Goal: Task Accomplishment & Management: Use online tool/utility

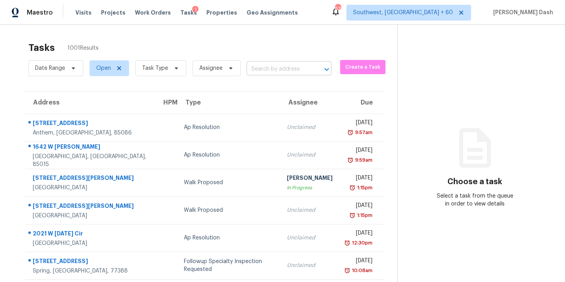
click at [269, 71] on input "text" at bounding box center [277, 69] width 63 height 12
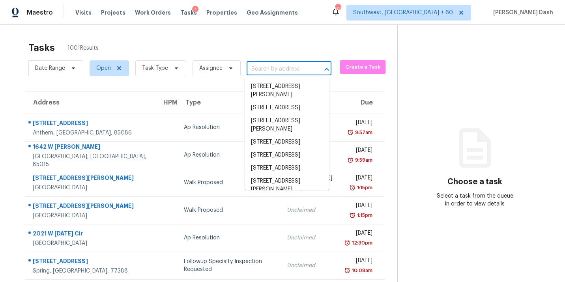
paste input "4035 Spring Cove Dr Duluth GA 30097"
type input "4035 Spring Cove Dr Duluth GA 30097"
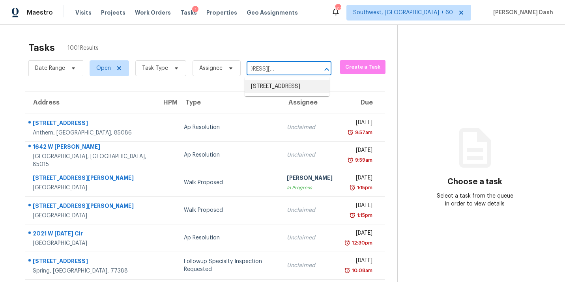
click at [260, 87] on li "4035 Spring Cove Dr, Duluth, GA 30097" at bounding box center [287, 86] width 85 height 13
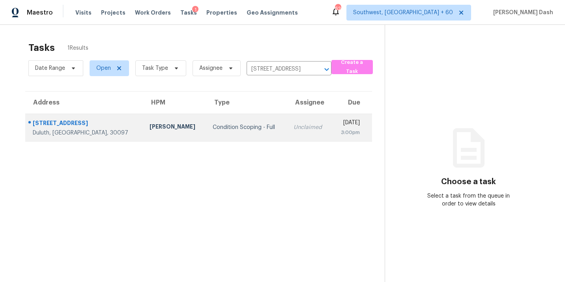
click at [287, 120] on td "Unclaimed" at bounding box center [309, 128] width 44 height 28
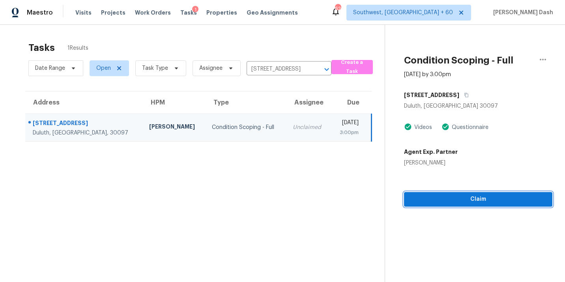
click at [469, 196] on span "Claim" at bounding box center [478, 199] width 136 height 10
click at [314, 70] on icon "Clear" at bounding box center [316, 69] width 5 height 5
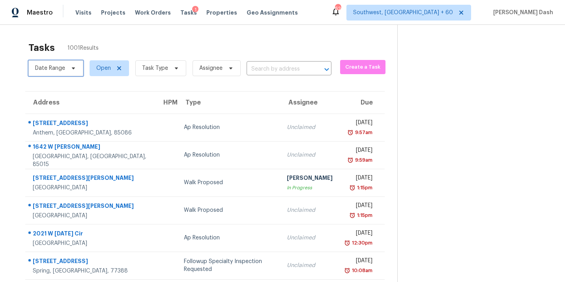
click at [71, 67] on icon at bounding box center [73, 68] width 6 height 6
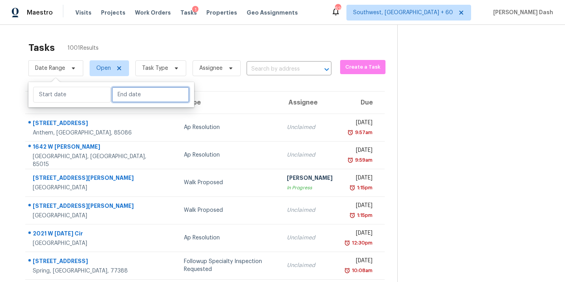
click at [119, 93] on input "text" at bounding box center [151, 95] width 78 height 16
select select "8"
select select "2025"
select select "9"
select select "2025"
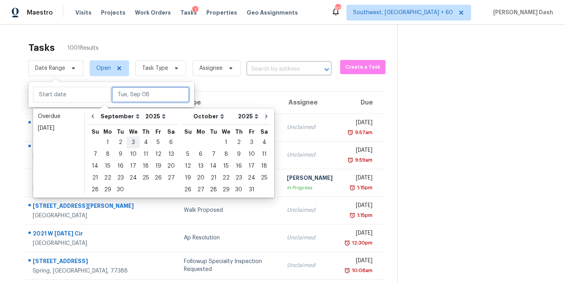
type input "Wed, Sep 03"
click at [108, 153] on div "8" at bounding box center [107, 154] width 13 height 11
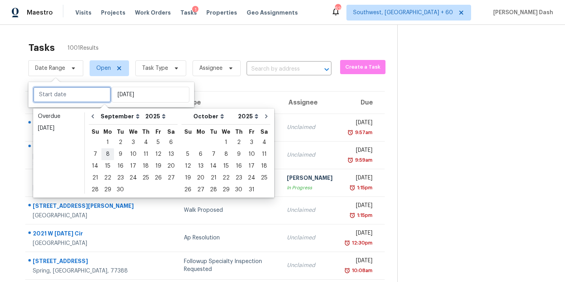
type input "Mon, Sep 08"
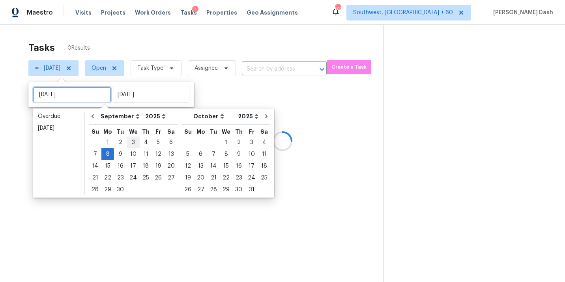
type input "Mon, Sep 08"
type input "Tue, Sep 09"
type input "Tue, Sep 02"
type input "Mon, Sep 08"
click at [153, 143] on div "5" at bounding box center [158, 142] width 13 height 11
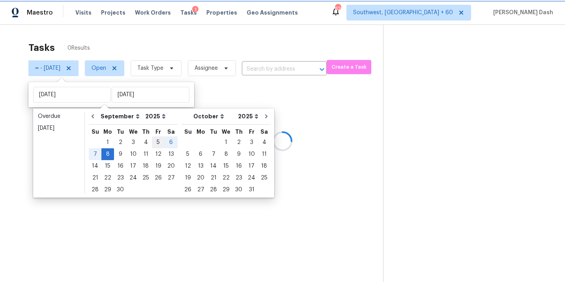
type input "[DATE]"
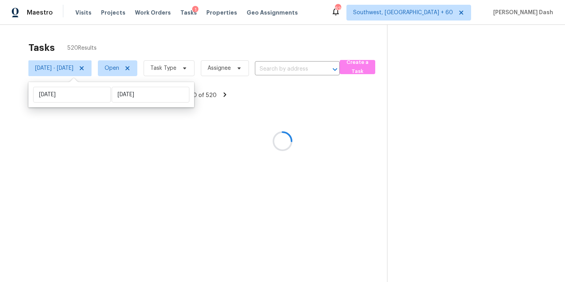
click at [181, 68] on div at bounding box center [282, 141] width 565 height 282
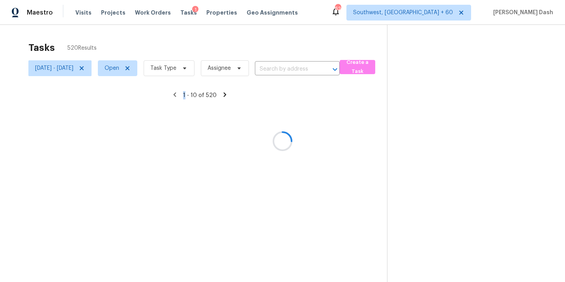
click at [181, 68] on div at bounding box center [282, 141] width 565 height 282
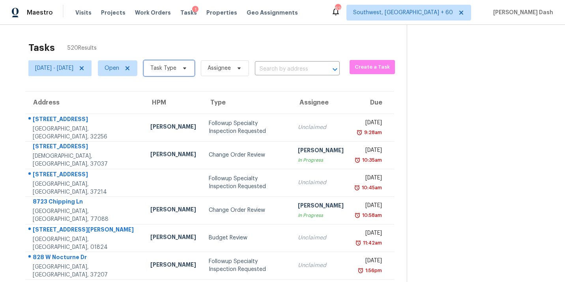
click at [176, 68] on span "Task Type" at bounding box center [163, 68] width 26 height 8
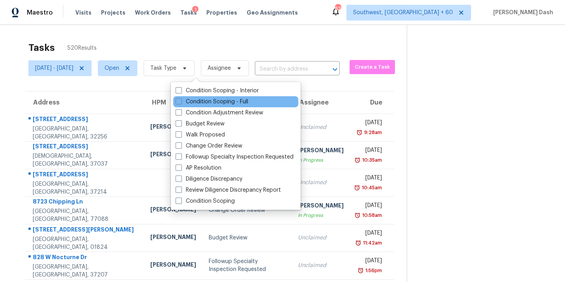
click at [186, 97] on div "Condition Scoping - Full" at bounding box center [235, 101] width 125 height 11
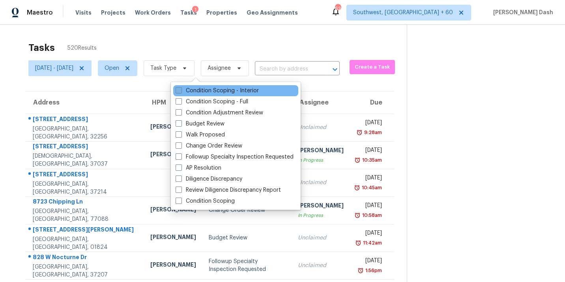
click at [191, 88] on label "Condition Scoping - Interior" at bounding box center [216, 91] width 83 height 8
click at [181, 88] on input "Condition Scoping - Interior" at bounding box center [177, 89] width 5 height 5
checkbox input "true"
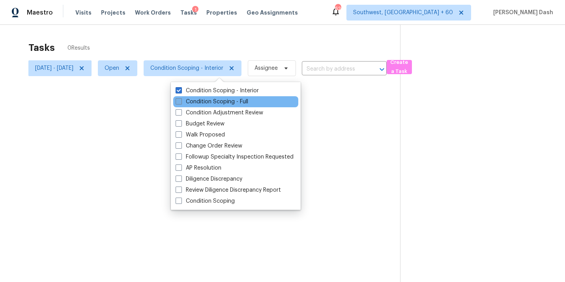
click at [192, 100] on label "Condition Scoping - Full" at bounding box center [211, 102] width 73 height 8
click at [181, 100] on input "Condition Scoping - Full" at bounding box center [177, 100] width 5 height 5
checkbox input "true"
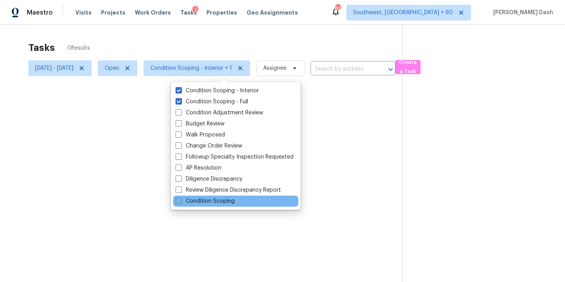
click at [209, 201] on label "Condition Scoping" at bounding box center [204, 201] width 59 height 8
click at [181, 201] on input "Condition Scoping" at bounding box center [177, 199] width 5 height 5
checkbox input "true"
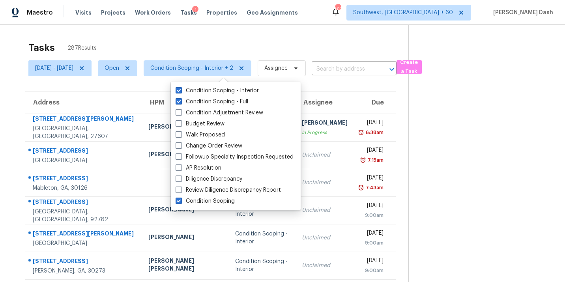
click at [138, 41] on div "Tasks 287 Results" at bounding box center [218, 47] width 380 height 21
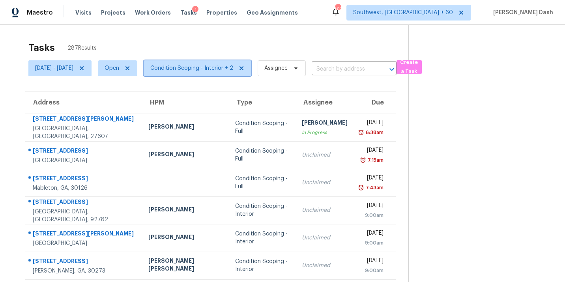
click at [188, 71] on span "Condition Scoping - Interior + 2" at bounding box center [191, 68] width 83 height 8
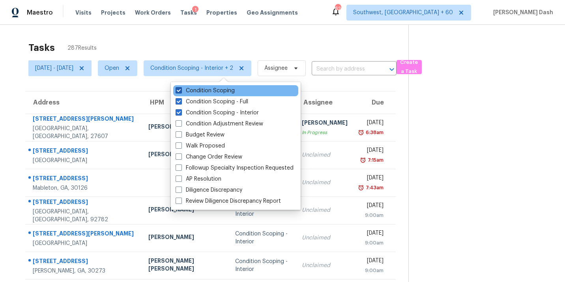
click at [216, 92] on label "Condition Scoping" at bounding box center [204, 91] width 59 height 8
click at [181, 92] on input "Condition Scoping" at bounding box center [177, 89] width 5 height 5
click at [209, 89] on label "Condition Scoping" at bounding box center [204, 91] width 59 height 8
click at [181, 89] on input "Condition Scoping" at bounding box center [177, 89] width 5 height 5
checkbox input "true"
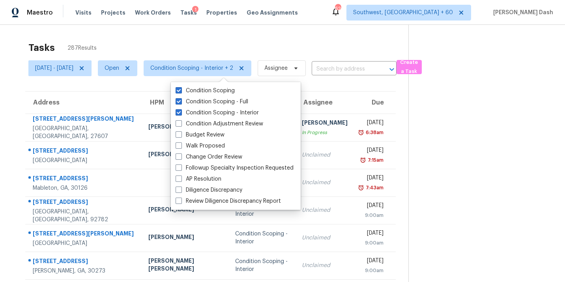
click at [200, 41] on div "Tasks 287 Results" at bounding box center [218, 47] width 380 height 21
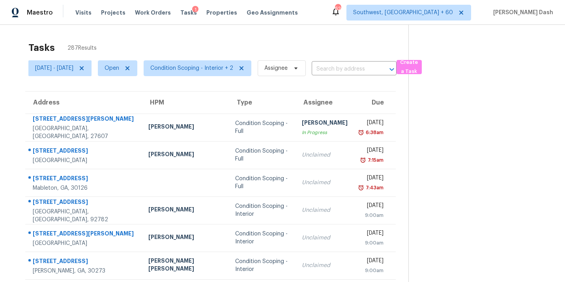
click at [69, 48] on span "287 Results" at bounding box center [81, 48] width 29 height 8
copy span "287"
click at [349, 69] on input "text" at bounding box center [343, 69] width 63 height 12
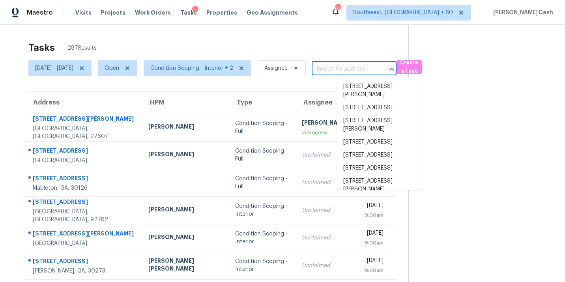
paste input "4035 Spring Cove Dr Duluth GA 30097"
type input "4035 Spring Cove Dr Duluth GA 30097"
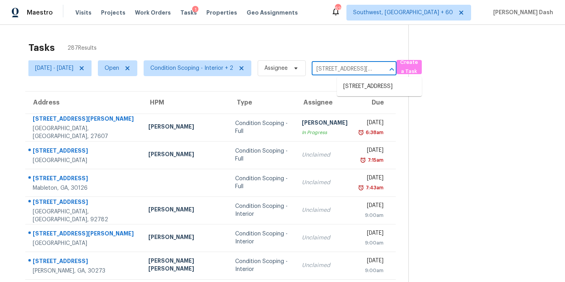
scroll to position [0, 43]
click at [353, 91] on li "4035 Spring Cove Dr, Duluth, GA 30097" at bounding box center [379, 86] width 85 height 13
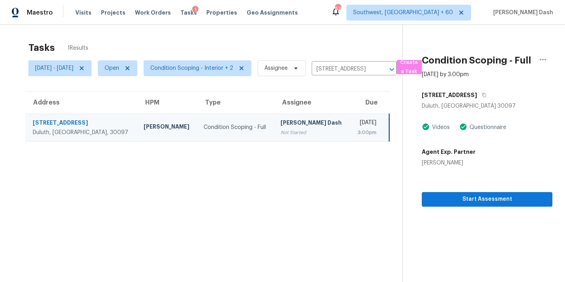
click at [241, 130] on td "Condition Scoping - Full" at bounding box center [235, 128] width 77 height 28
click at [486, 97] on icon "button" at bounding box center [484, 95] width 5 height 5
click at [334, 76] on div "Fri, Sep 05 - Mon, Sep 08 Open Condition Scoping - Interior + 2 Assignee 4035 S…" at bounding box center [212, 68] width 368 height 21
click at [340, 72] on input "4035 Spring Cove Dr, Duluth, GA 30097" at bounding box center [343, 69] width 63 height 12
paste input "335 Sawgrass Vw Fairburn GA 30213"
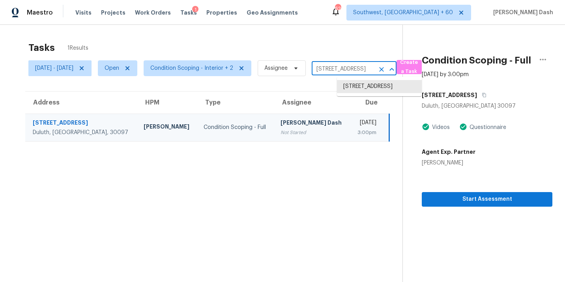
click at [355, 69] on input "4035 Spring Cove Dr, Duluth, GA 30097" at bounding box center [343, 69] width 63 height 12
paste input "335 Sawgrass Vw Fairburn GA 30213"
click at [353, 67] on input "4035 Spring Cove Dr, Duluth, GA 30097" at bounding box center [343, 69] width 63 height 12
paste input "335 Sawgrass Vw Fairburn GA 30213"
type input "335 Sawgrass Vw Fairburn GA 30213"
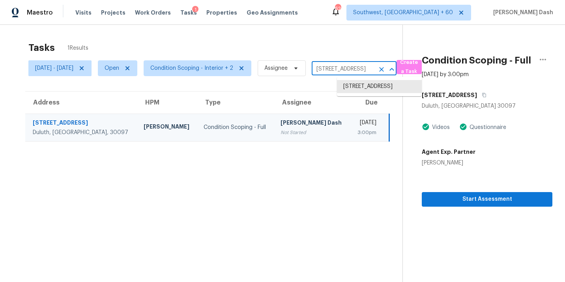
scroll to position [0, 36]
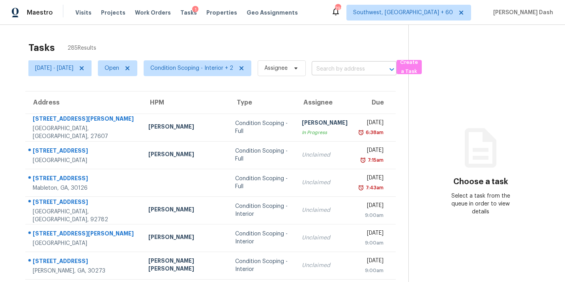
click at [364, 68] on input "text" at bounding box center [343, 69] width 63 height 12
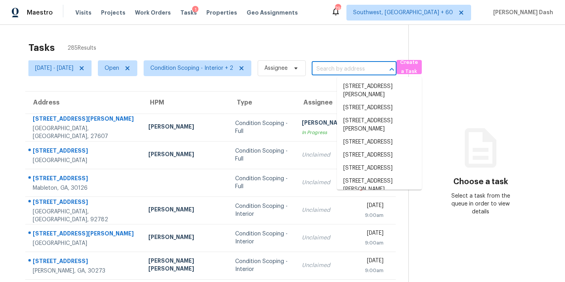
paste input "[STREET_ADDRESS]"
type input "335 Sawgrass Vw Fairburn GA 30213"
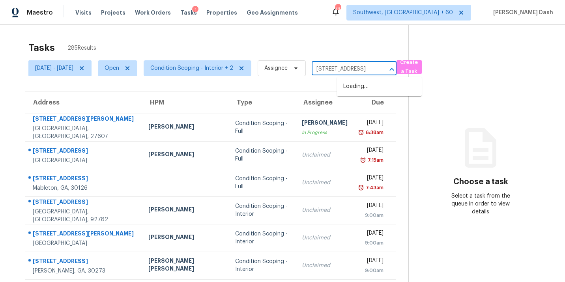
scroll to position [0, 36]
click at [359, 85] on li "335 Sawgrass Vw, Fairburn, GA 30213" at bounding box center [379, 86] width 85 height 13
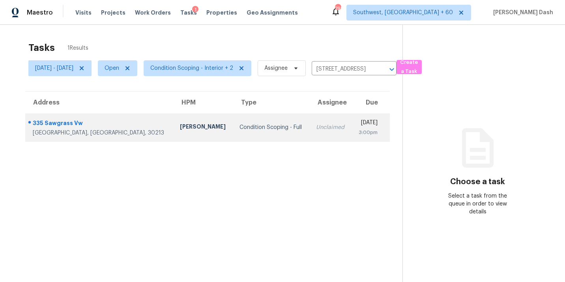
click at [310, 126] on td "Unclaimed" at bounding box center [331, 128] width 42 height 28
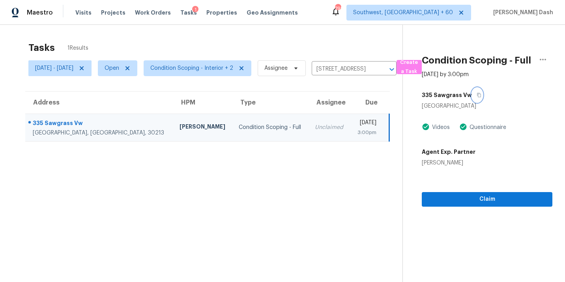
click at [481, 97] on icon "button" at bounding box center [478, 95] width 5 height 5
click at [483, 204] on span "Claim" at bounding box center [487, 199] width 118 height 10
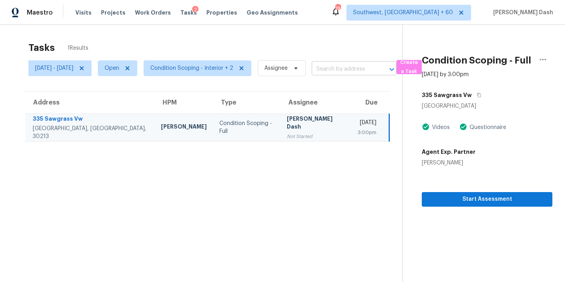
click at [347, 68] on input "text" at bounding box center [343, 69] width 63 height 12
paste input "5049 Holly Hock Dr Flowery Branch GA 30542"
type input "5049 Holly Hock Dr Flowery Branch GA 30542"
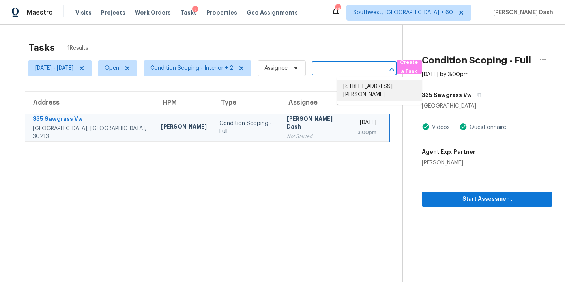
click at [351, 86] on li "5049 Holly Hock Dr, Flowery Branch, GA 30542" at bounding box center [379, 90] width 85 height 21
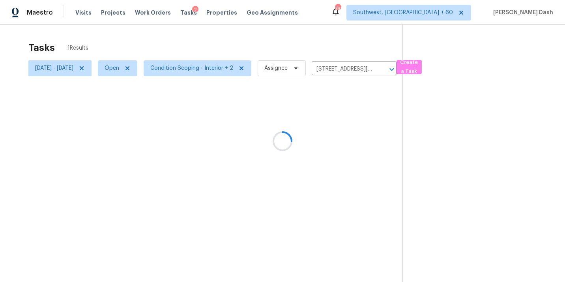
click at [265, 114] on div at bounding box center [282, 141] width 565 height 282
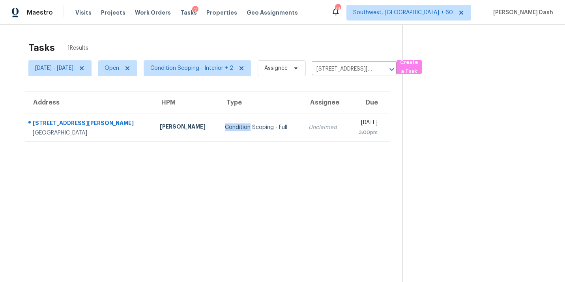
click at [265, 114] on td "Condition Scoping - Full" at bounding box center [260, 128] width 84 height 28
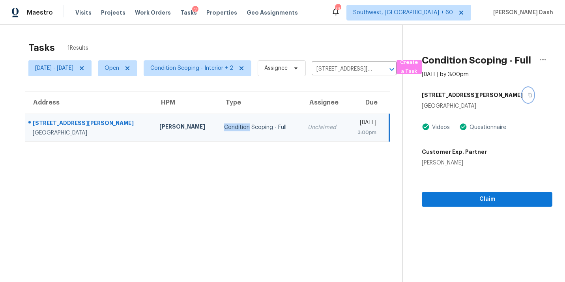
click at [527, 97] on icon "button" at bounding box center [529, 95] width 5 height 5
click at [487, 218] on section "Condition Scoping - Full Sep 8th 2025 by 3:00pm 5049 Holly Hock Dr Flowery Bran…" at bounding box center [477, 166] width 150 height 282
click at [486, 204] on span "Claim" at bounding box center [487, 199] width 118 height 10
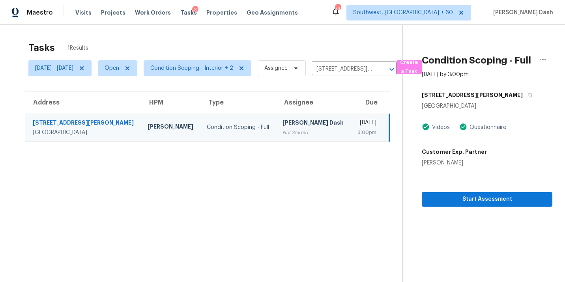
click at [359, 77] on div "Fri, Sep 05 - Mon, Sep 08 Open Condition Scoping - Interior + 2 Assignee 5049 H…" at bounding box center [212, 68] width 368 height 21
click at [359, 71] on input "5049 Holly Hock Dr, Flowery Branch, GA 30542" at bounding box center [343, 69] width 63 height 12
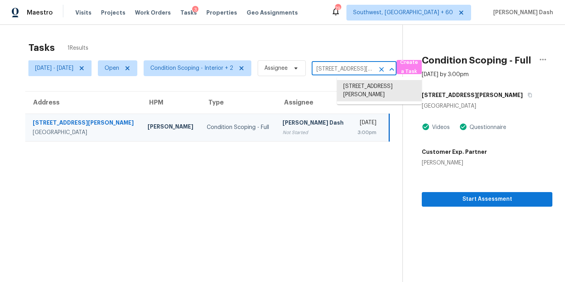
paste input "537 Somer Mill Rd Douglasville GA 30134"
type input "5537 Somer Mill Rd Douglasville GA 30134"
click at [360, 91] on li "5537 Somer Mill Rd, Douglasville, GA 30134" at bounding box center [379, 86] width 85 height 13
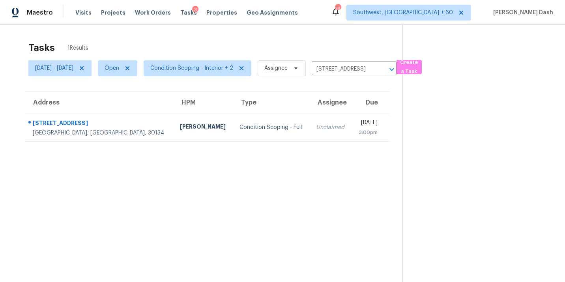
click at [316, 124] on div "Unclaimed" at bounding box center [330, 127] width 29 height 8
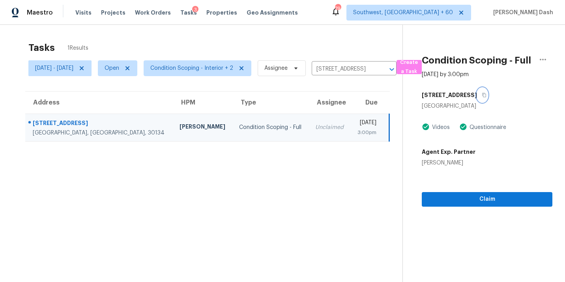
click at [486, 97] on icon "button" at bounding box center [484, 95] width 5 height 5
click at [484, 204] on span "Claim" at bounding box center [487, 199] width 118 height 10
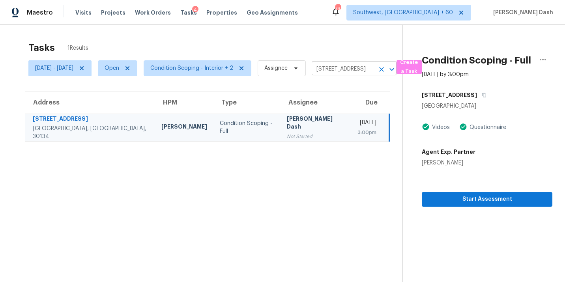
click at [352, 75] on body "Maestro Visits Projects Work Orders Tasks 4 Properties Geo Assignments 794 Sout…" at bounding box center [282, 141] width 565 height 282
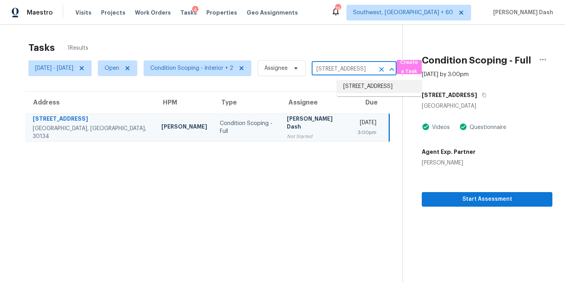
click at [351, 70] on input "5537 Somer Mill Rd, Douglasville, GA 30134" at bounding box center [343, 69] width 63 height 12
paste input "1573 E Lynx Ln Eagle Mountain UT 84005"
type input "1573 E Lynx Ln Eagle Mountain UT 84005"
click at [384, 69] on icon "Clear" at bounding box center [381, 69] width 5 height 5
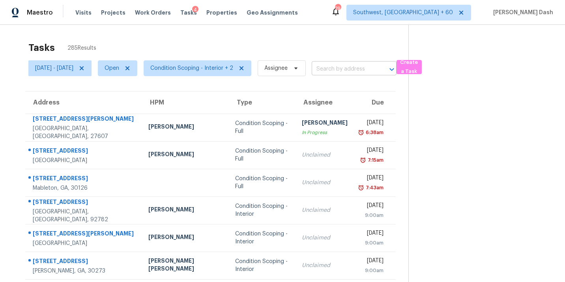
click at [349, 73] on input "text" at bounding box center [343, 69] width 63 height 12
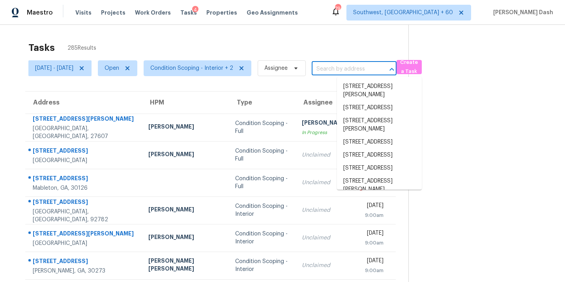
paste input "1573 E Lynx Ln, Eagle Mountain, UT 84005"
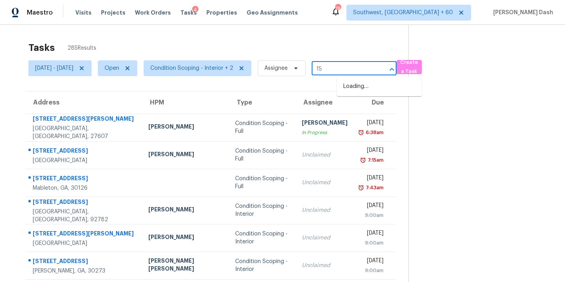
type input "1"
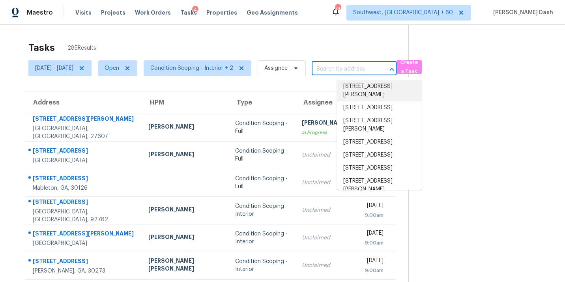
paste input "1573 E Lynx Ln, Eagle Mountain, UT 84005"
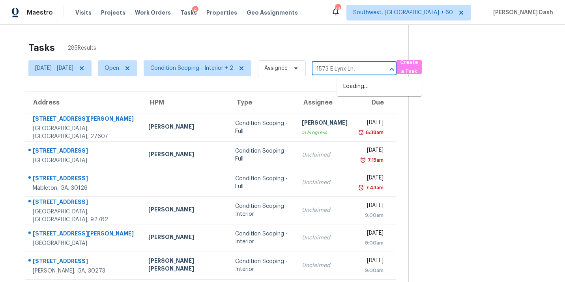
type input "1573 E Lynx Ln"
click at [385, 92] on li "1573 E Lynx Ln, Eagle Mountain, UT 84005" at bounding box center [379, 86] width 85 height 13
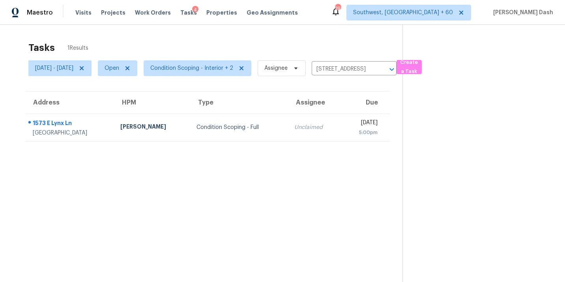
click at [214, 124] on div "Condition Scoping - Full" at bounding box center [238, 127] width 85 height 8
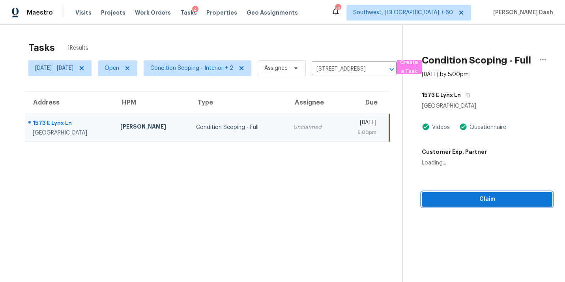
click at [485, 204] on span "Claim" at bounding box center [487, 199] width 118 height 10
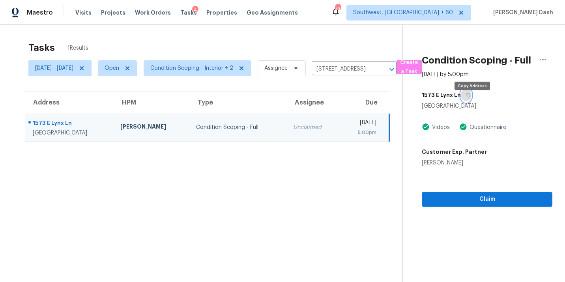
click at [470, 97] on icon "button" at bounding box center [468, 95] width 4 height 4
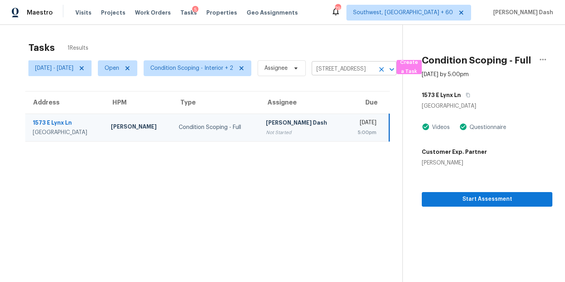
click at [359, 73] on input "1573 E Lynx Ln, Eagle Mountain, UT 84005" at bounding box center [343, 69] width 63 height 12
paste input "9525 W 11th Ave Lakewood CO 8021"
type input "9525 W 11th Ave Lakewood CO 80215"
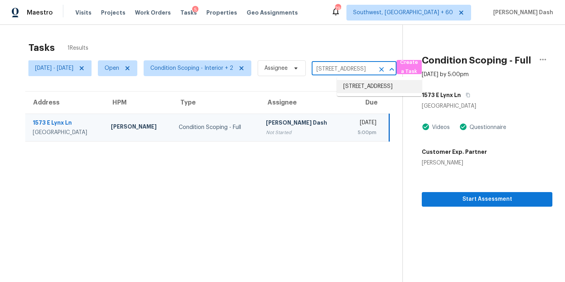
click at [360, 88] on li "9525 W 11th Ave, Lakewood, CO 80215" at bounding box center [379, 86] width 85 height 13
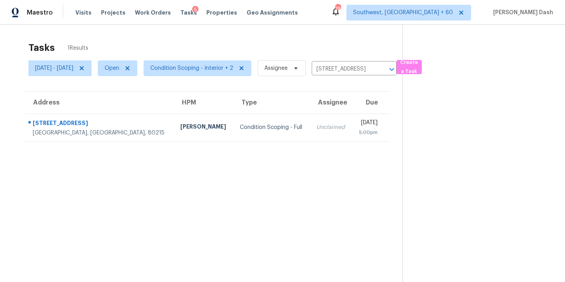
click at [258, 131] on td "Condition Scoping - Full" at bounding box center [271, 128] width 77 height 28
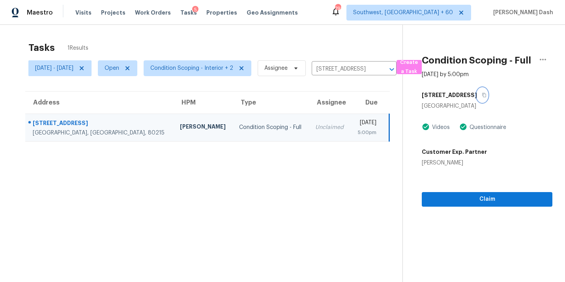
click at [482, 97] on icon "button" at bounding box center [484, 95] width 4 height 4
click at [482, 203] on span "Claim" at bounding box center [487, 199] width 118 height 10
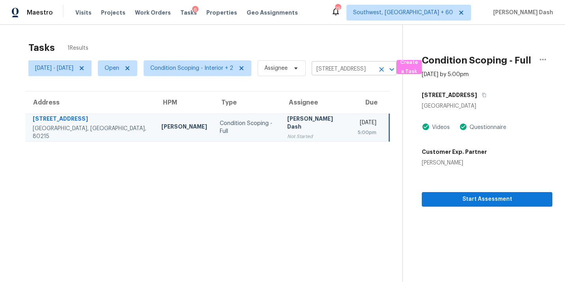
click at [352, 65] on input "9525 W 11th Ave, Lakewood, CO 80215" at bounding box center [343, 69] width 63 height 12
paste input "1830 E Secretariat Dr Tempe AZ 85284"
click at [374, 66] on input "9525 W 11th Ave, Lakewood, CO 80215" at bounding box center [343, 69] width 63 height 12
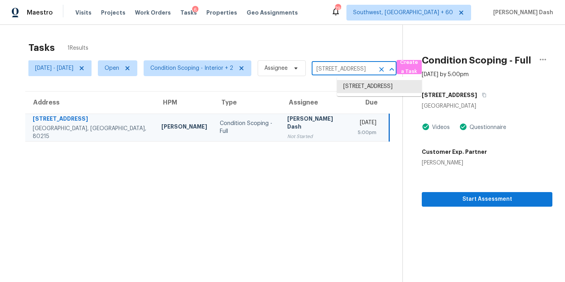
paste input "1830 E Secretariat Dr Tempe AZ 85284"
type input "1"
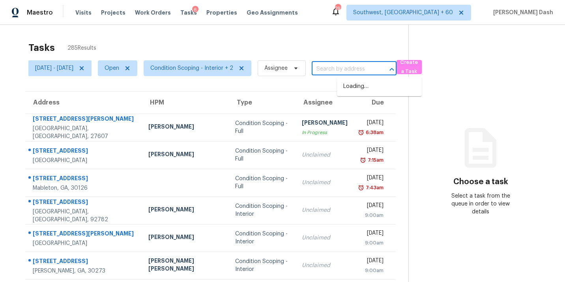
click at [355, 70] on input "text" at bounding box center [343, 69] width 63 height 12
paste input "[STREET_ADDRESS][PERSON_NAME]"
type input "[STREET_ADDRESS][PERSON_NAME]"
click at [356, 88] on li "1830 E Secretariat Dr, Tempe, AZ 85284" at bounding box center [379, 86] width 85 height 13
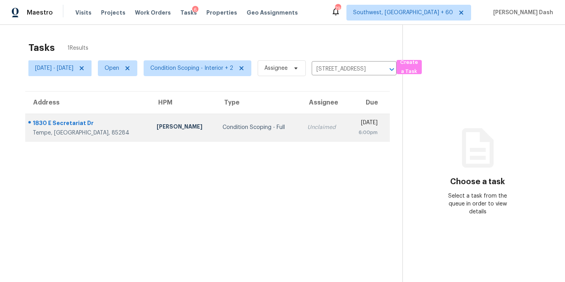
click at [301, 122] on td "Unclaimed" at bounding box center [324, 128] width 47 height 28
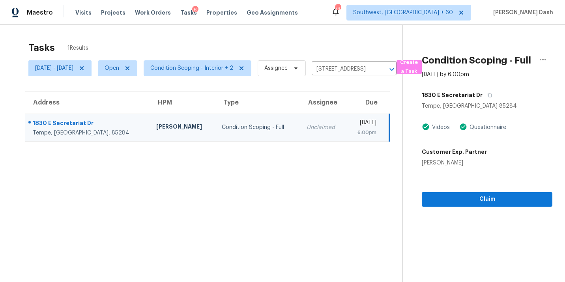
click at [497, 102] on div "1830 E Secretariat Dr" at bounding box center [487, 95] width 131 height 14
click at [493, 102] on button "button" at bounding box center [487, 95] width 11 height 14
click at [483, 200] on button "Claim" at bounding box center [487, 199] width 131 height 15
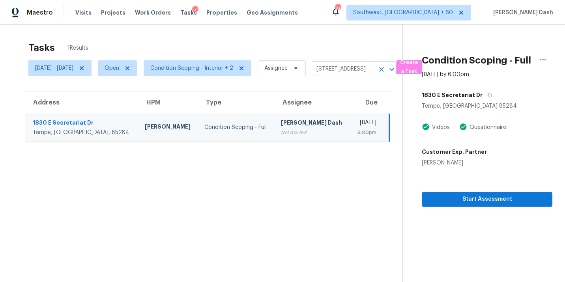
click at [363, 67] on input "1830 E Secretariat Dr, Tempe, AZ 85284" at bounding box center [343, 69] width 63 height 12
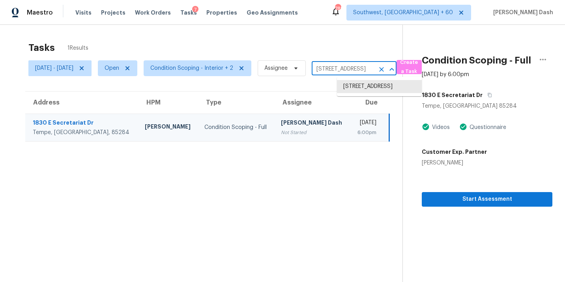
paste input "8821 Glen Hollow Dr Fort Worth TX 76179"
type input "8821 Glen Hollow Dr Fort Worth TX 76179"
click at [357, 90] on li "8821 Glen Hollow Dr, Fort Worth, TX 76179" at bounding box center [379, 90] width 85 height 21
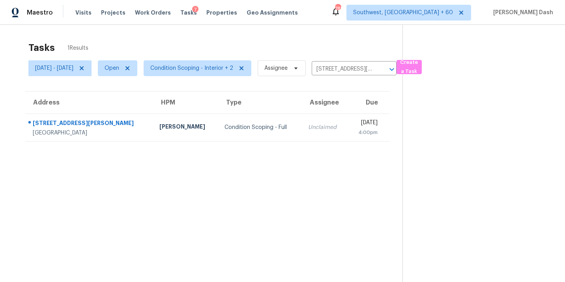
click at [222, 120] on td "Condition Scoping - Full" at bounding box center [260, 128] width 84 height 28
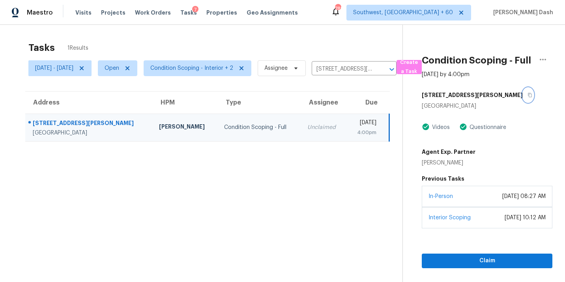
click at [527, 97] on icon "button" at bounding box center [529, 95] width 5 height 5
click at [485, 266] on span "Claim" at bounding box center [487, 261] width 118 height 10
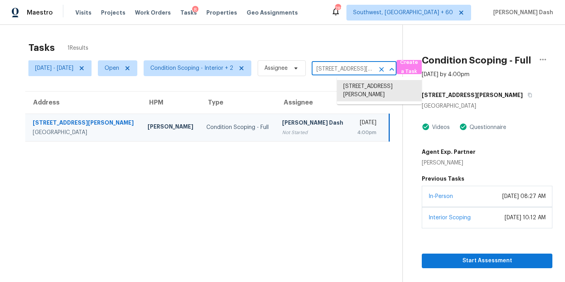
click at [351, 67] on input "8821 Glen Hollow Dr, Fort Worth, TX 76179" at bounding box center [343, 69] width 63 height 12
paste input "14 Arctic Tern Cir Magnolia TX 77354"
type input "14 Arctic Tern Cir Magnolia TX 77354"
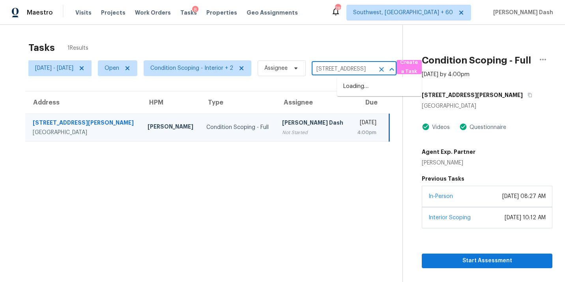
scroll to position [0, 36]
click at [354, 87] on li "14 Arctic Tern Cir, Magnolia, TX 77354" at bounding box center [379, 86] width 85 height 13
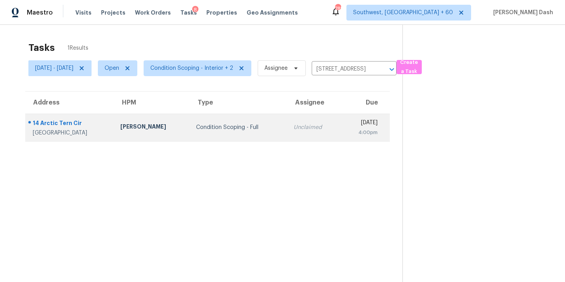
click at [240, 124] on div "Condition Scoping - Full" at bounding box center [238, 127] width 85 height 8
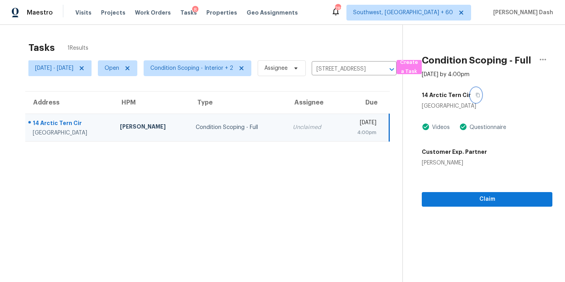
click at [477, 102] on button "button" at bounding box center [475, 95] width 11 height 14
click at [484, 204] on span "Claim" at bounding box center [487, 199] width 118 height 10
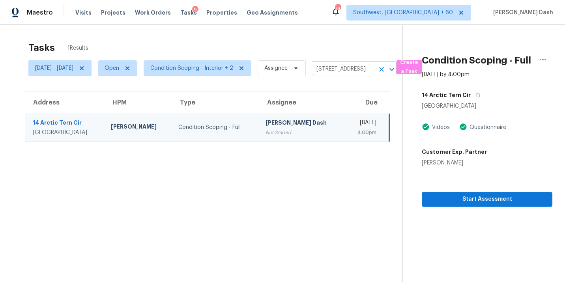
click at [338, 73] on input "14 Arctic Tern Cir, Magnolia, TX 77354" at bounding box center [343, 69] width 63 height 12
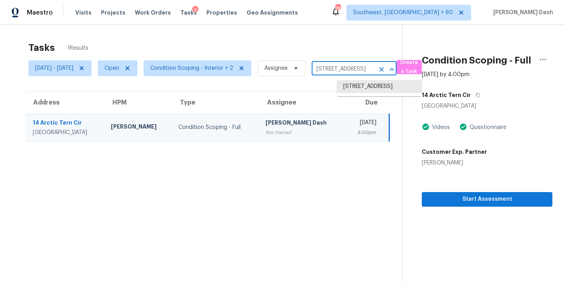
paste input "3819 Buckskin Way Greensboro NC 27405"
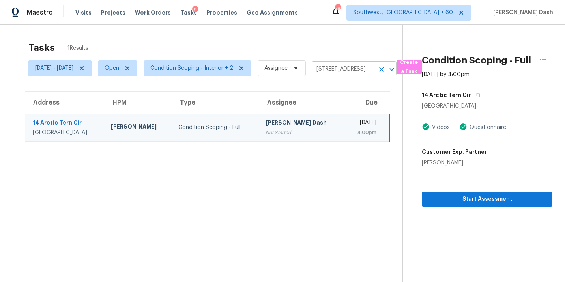
click at [363, 70] on input "14 Arctic Tern Cir, Magnolia, TX 77354" at bounding box center [343, 69] width 63 height 12
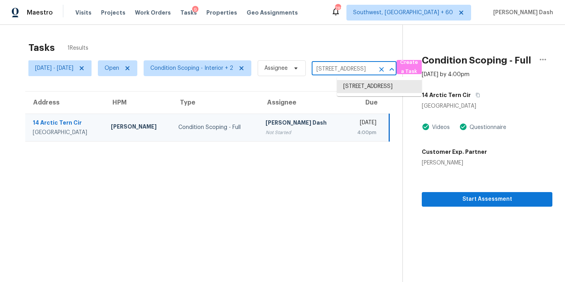
paste input "3819 Buckskin Way Greensboro NC 27405"
type input "3819 Buckskin"
click at [365, 89] on li "3819 Buckskin Way, Greensboro, NC 27405" at bounding box center [379, 86] width 85 height 13
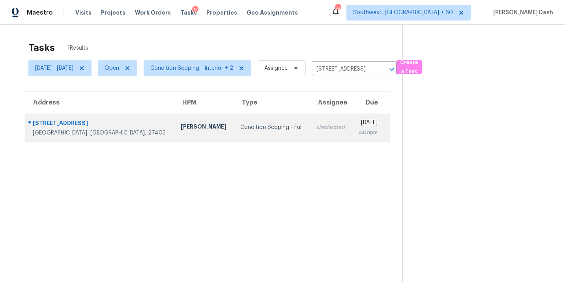
click at [310, 120] on td "Unclaimed" at bounding box center [331, 128] width 42 height 28
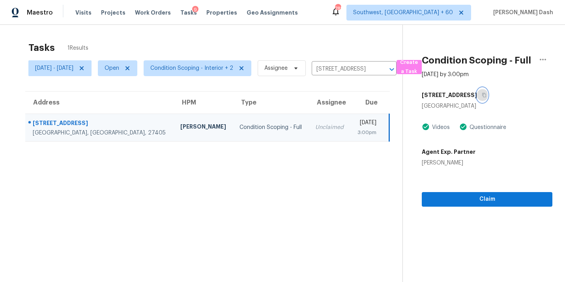
click at [486, 97] on icon "button" at bounding box center [484, 95] width 4 height 4
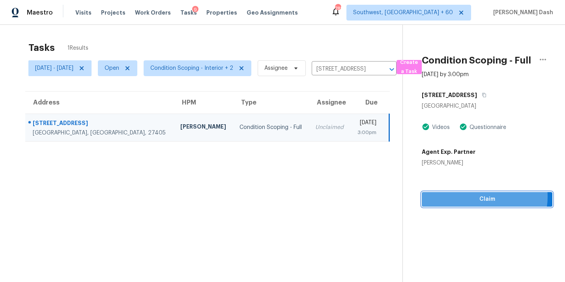
click at [487, 204] on span "Claim" at bounding box center [487, 199] width 118 height 10
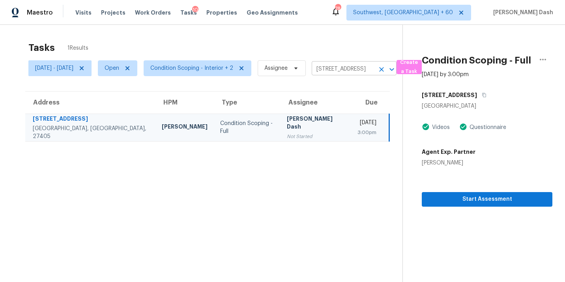
click at [351, 68] on input "3819 Buckskin Way, Greensboro, NC 27405" at bounding box center [343, 69] width 63 height 12
paste input "4522 Centrebrook Cir Raleigh NC 27616"
type input "4522 Centrebrook Cir Raleigh NC 27616"
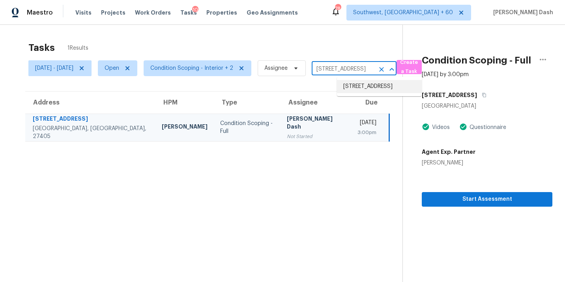
click at [353, 91] on li "4522 Centrebrook Cir, Raleigh, NC 27616" at bounding box center [379, 86] width 85 height 13
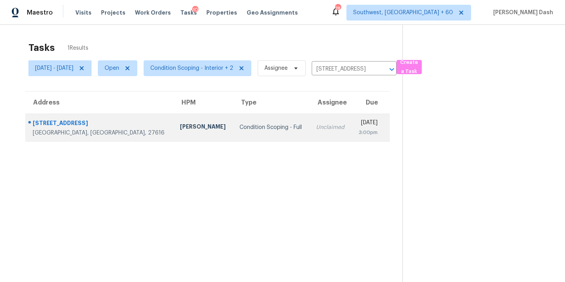
click at [239, 125] on div "Condition Scoping - Full" at bounding box center [271, 127] width 64 height 8
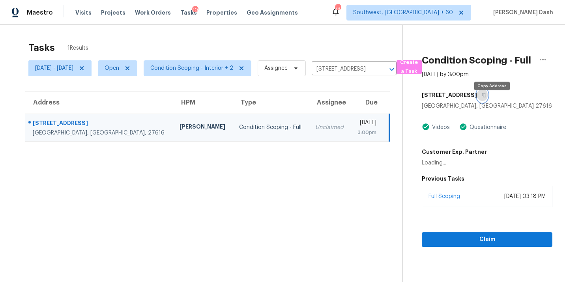
click at [487, 102] on button "button" at bounding box center [482, 95] width 11 height 14
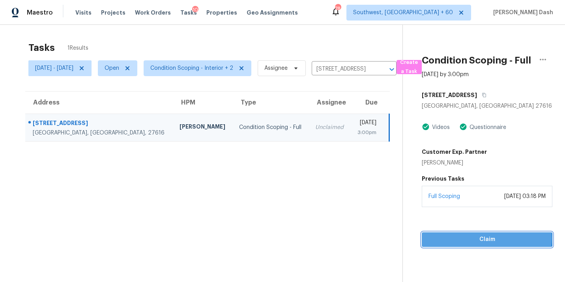
click at [492, 245] on span "Claim" at bounding box center [487, 240] width 118 height 10
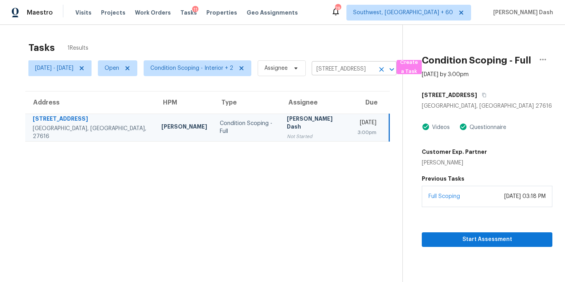
click at [355, 71] on input "4522 Centrebrook Cir, Raleigh, NC 27616" at bounding box center [343, 69] width 63 height 12
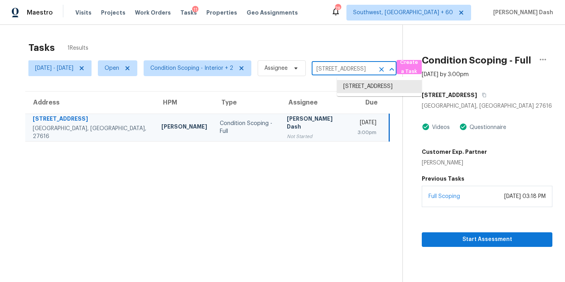
paste input "29 Pittman Ct Saint Augustine FL 3208"
type input "29 Pittman Ct Saint Augustine FL 32086"
click at [357, 86] on li "29 Pittman Ct, Saint Augustine, FL 32086" at bounding box center [379, 90] width 85 height 21
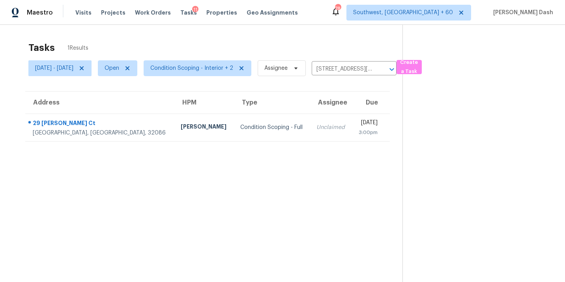
click at [240, 130] on div "Condition Scoping - Full" at bounding box center [271, 127] width 63 height 8
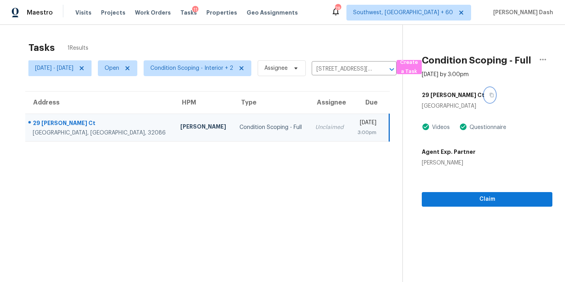
click at [489, 97] on icon "button" at bounding box center [491, 95] width 5 height 5
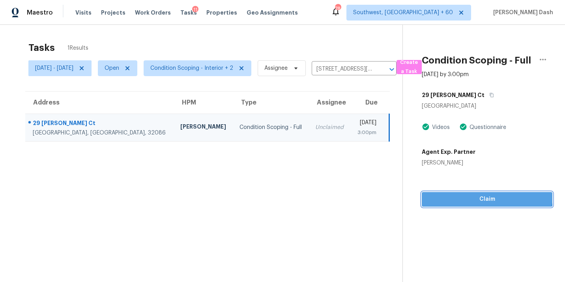
click at [492, 200] on button "Claim" at bounding box center [487, 199] width 131 height 15
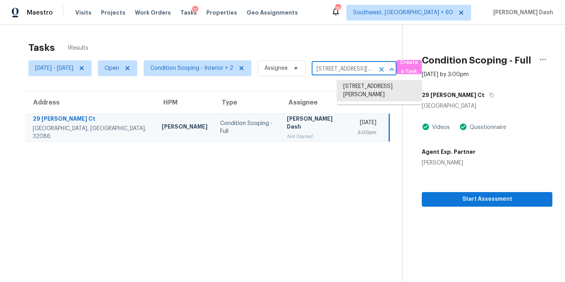
click at [353, 70] on input "29 Pittman Ct, Saint Augustine, FL 32086" at bounding box center [343, 69] width 63 height 12
paste input "8040 Wheat Stone Dr Zephyrhills FL 33540"
click at [365, 69] on input "29 Pittman Ct, Saint Augustine, FL 32086" at bounding box center [343, 69] width 63 height 12
paste input "8040 Wheat Stone Dr Zephyrhills FL 33540"
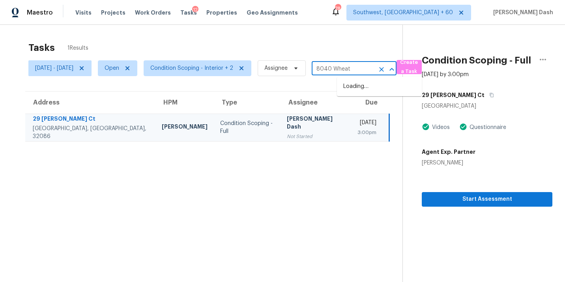
type input "8040 Wheat"
click at [362, 90] on li "8040 Wheat Stone Dr, Zephyrhills, FL 33540" at bounding box center [379, 86] width 85 height 13
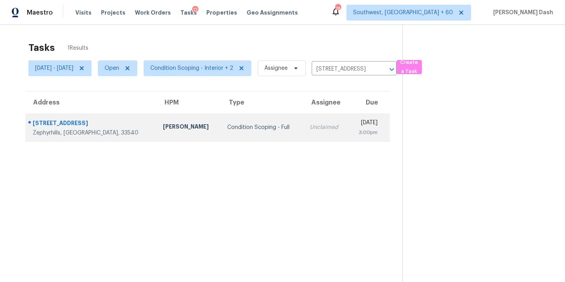
click at [303, 117] on td "Unclaimed" at bounding box center [325, 128] width 45 height 28
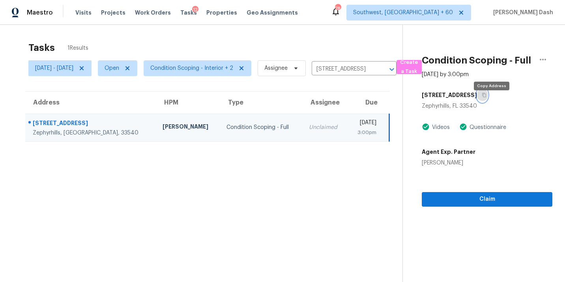
click at [486, 97] on icon "button" at bounding box center [484, 95] width 4 height 4
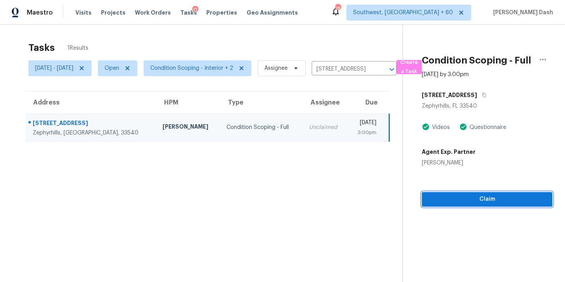
click at [488, 204] on span "Claim" at bounding box center [487, 199] width 118 height 10
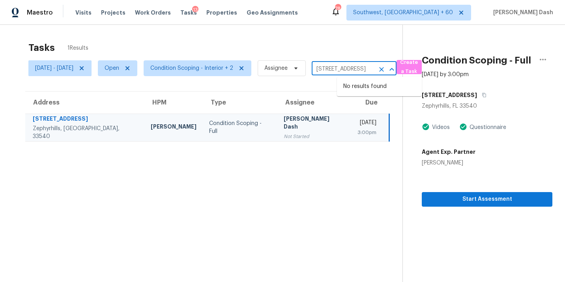
click at [340, 73] on input "8040 Wheat Stone Dr, Zephyrhills, FL 33540" at bounding box center [343, 69] width 63 height 12
paste input "3785 Montrose Pond Walk, Duluth, GA 30096"
type input "3785 Montrose Pond Walk, Duluth, GA 30096"
click at [349, 84] on li "3785 Montrose Pond Walk, Duluth, GA 30096" at bounding box center [379, 86] width 85 height 13
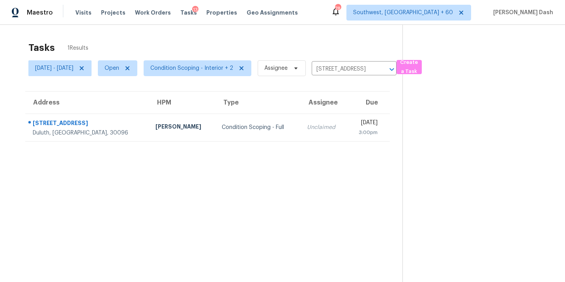
click at [215, 133] on td "Condition Scoping - Full" at bounding box center [257, 128] width 85 height 28
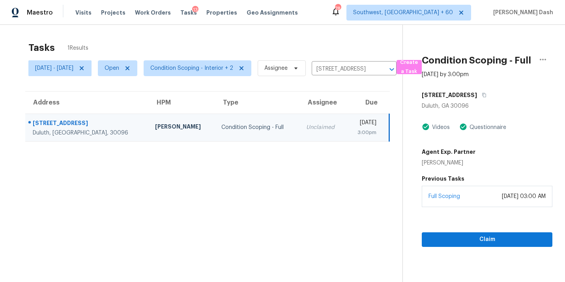
click at [508, 102] on div "3785 Montrose Pond Walk" at bounding box center [487, 95] width 131 height 14
click at [487, 102] on button "button" at bounding box center [482, 95] width 11 height 14
click at [492, 244] on span "Claim" at bounding box center [487, 240] width 118 height 10
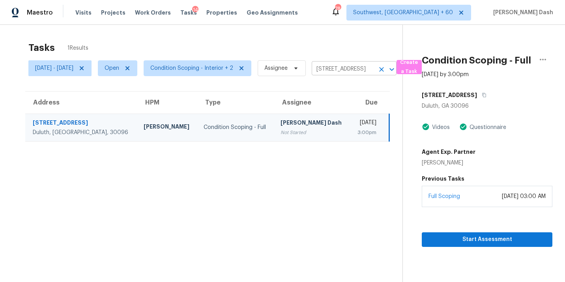
click at [358, 70] on input "3785 Montrose Pond Walk, Duluth, GA 30096" at bounding box center [343, 69] width 63 height 12
paste input "39 Oatgrass Dr, Grayson, GA 30017"
type input "3"
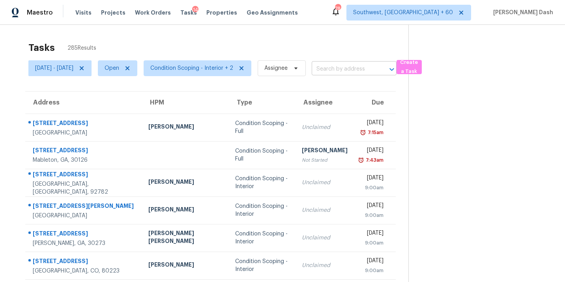
click at [351, 70] on input "text" at bounding box center [343, 69] width 63 height 12
paste input "[STREET_ADDRESS][PERSON_NAME]"
type input "339 Oatgrass Dr, Grayson, GA 3"
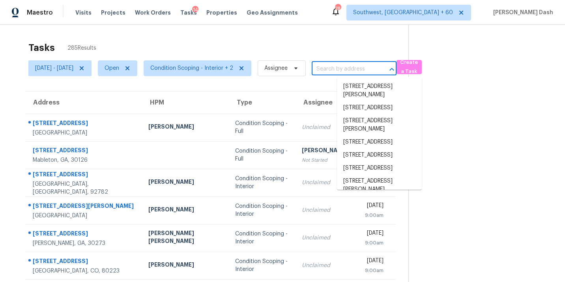
paste input "[STREET_ADDRESS][PERSON_NAME]"
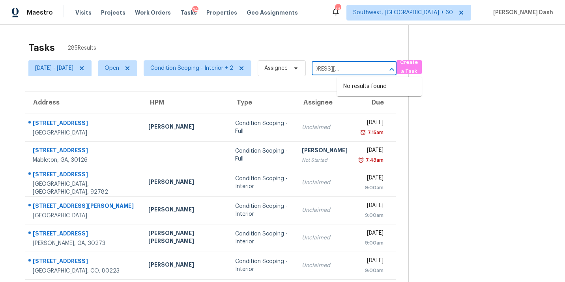
type input "339 Oatgrass Dr, Grayson, GA 3001"
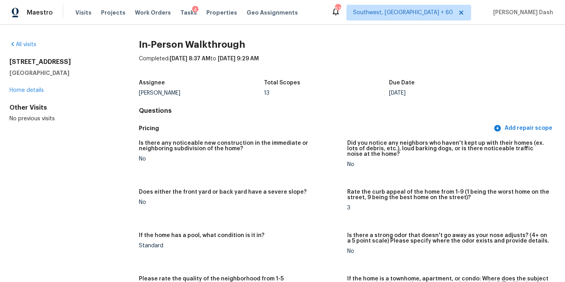
scroll to position [1396, 0]
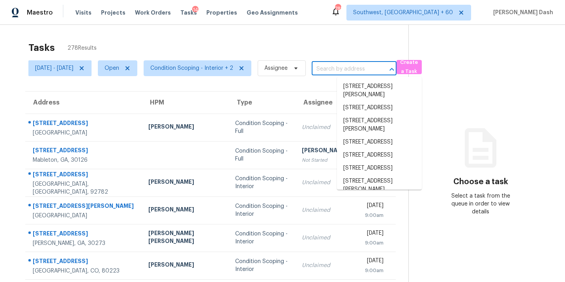
click at [362, 67] on input "text" at bounding box center [343, 69] width 63 height 12
paste input "[STREET_ADDRESS][PERSON_NAME]"
type input "[STREET_ADDRESS][PERSON_NAME]"
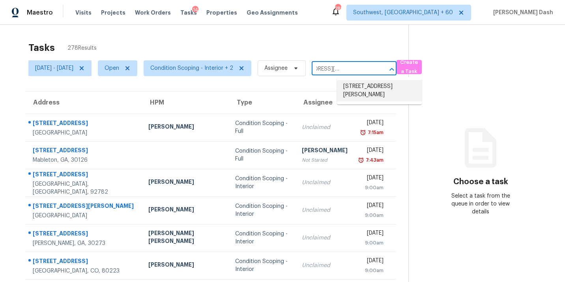
click at [366, 88] on li "[STREET_ADDRESS][PERSON_NAME]" at bounding box center [379, 90] width 85 height 21
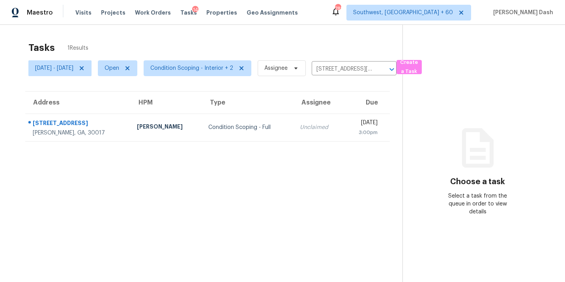
click at [233, 119] on td "Condition Scoping - Full" at bounding box center [248, 128] width 92 height 28
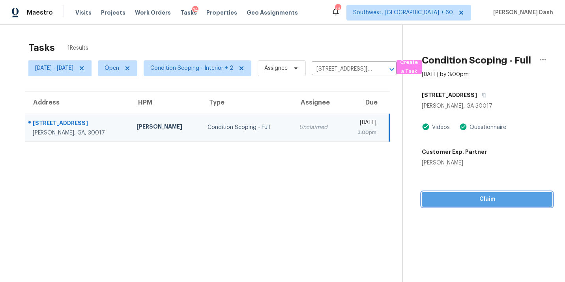
click at [513, 207] on button "Claim" at bounding box center [487, 199] width 131 height 15
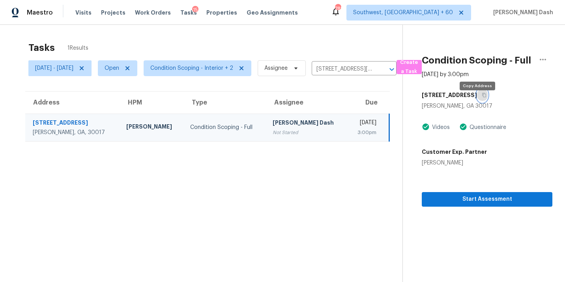
click at [482, 97] on icon "button" at bounding box center [484, 95] width 5 height 5
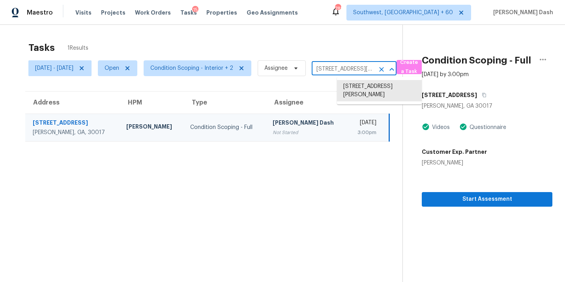
click at [360, 72] on input "[STREET_ADDRESS][PERSON_NAME]" at bounding box center [343, 69] width 63 height 12
paste input "119 Pinecrest St, Sarasota, FL 34239"
click at [374, 70] on input "339 Oatgrass Dr, Grayson, GA 30017" at bounding box center [343, 69] width 63 height 12
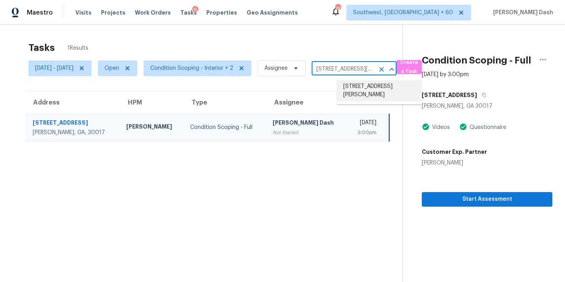
paste input "119 Pinecrest St, Sarasota, FL 34239"
type input "3"
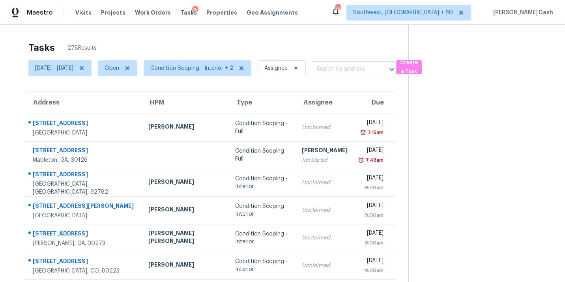
click at [374, 66] on input "text" at bounding box center [343, 69] width 63 height 12
paste input "3119 Pinecrest St, Sarasota, FL 34239"
type input "3119 Pinecrest St, Sarasota, FL 34239"
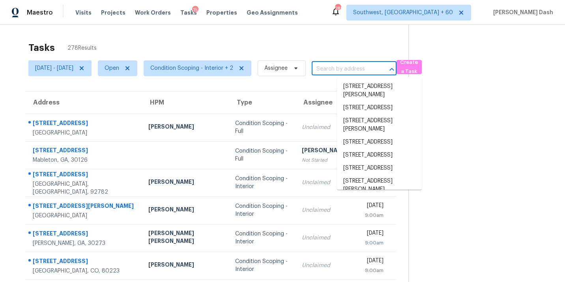
paste input "3119 Pinecrest St, Sarasota, FL 34239"
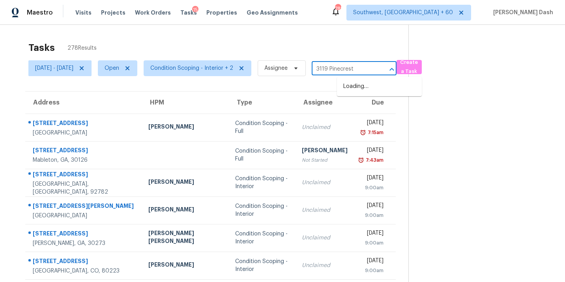
type input "3119 Pinecrest"
click at [403, 87] on li "3119 Pinecrest St, Sarasota, FL 34239" at bounding box center [379, 86] width 85 height 13
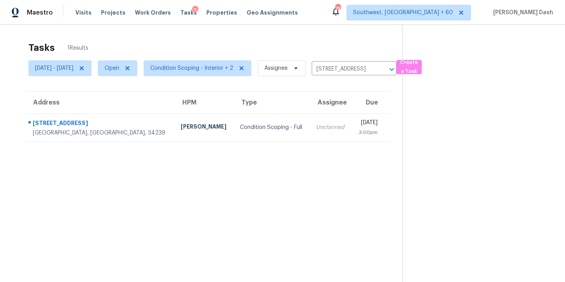
click at [240, 129] on div "Condition Scoping - Full" at bounding box center [271, 127] width 63 height 8
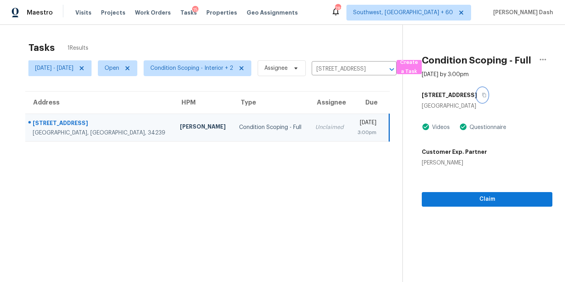
click at [482, 102] on button "button" at bounding box center [482, 95] width 11 height 14
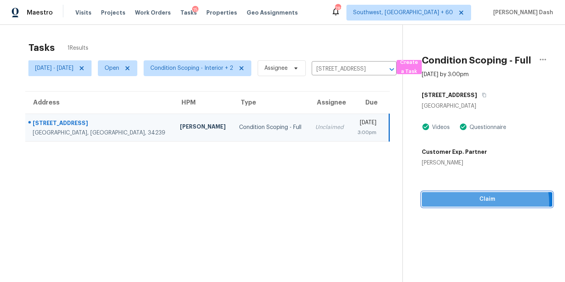
click at [490, 204] on span "Claim" at bounding box center [487, 199] width 118 height 10
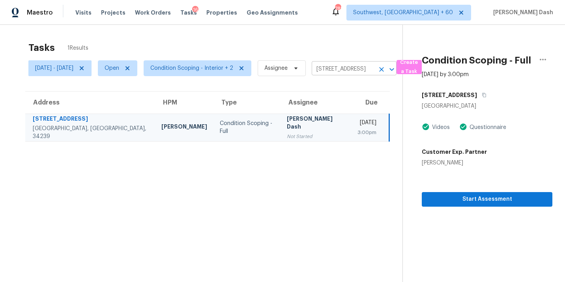
click at [366, 75] on input "3119 Pinecrest St, Sarasota, FL 34239" at bounding box center [343, 69] width 63 height 12
paste input "297 Cotton Tail Ln, Villa Rica, GA 30180"
type input "297 Cotton Tail Ln, Villa Rica, GA 30180"
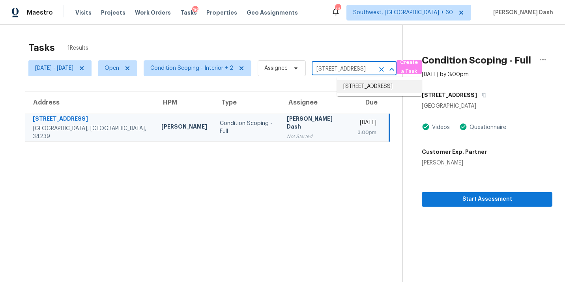
click at [364, 87] on li "297 Cotton Tail Ln, Villa Rica, GA 30180" at bounding box center [379, 86] width 85 height 13
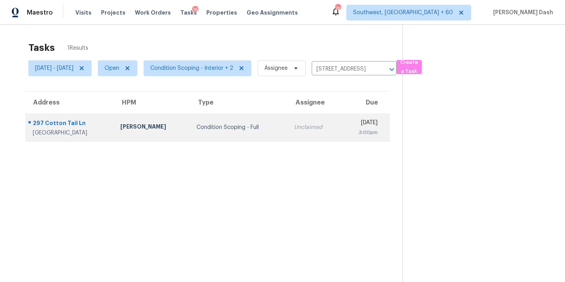
click at [241, 123] on div "Condition Scoping - Full" at bounding box center [238, 127] width 85 height 8
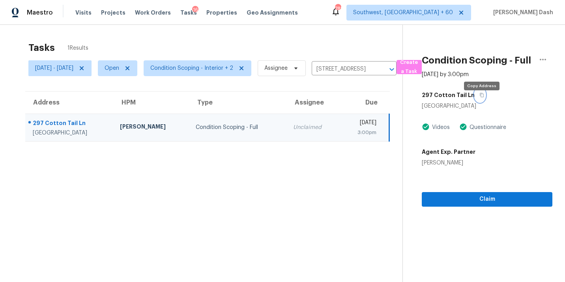
click at [482, 97] on icon "button" at bounding box center [481, 95] width 5 height 5
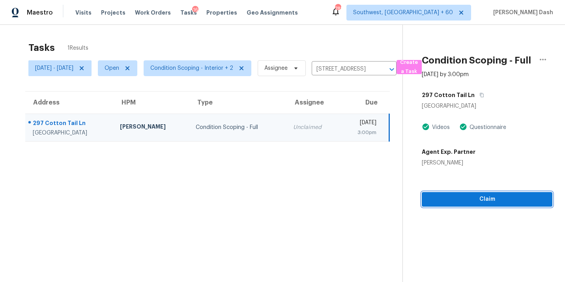
click at [473, 200] on button "Claim" at bounding box center [487, 199] width 131 height 15
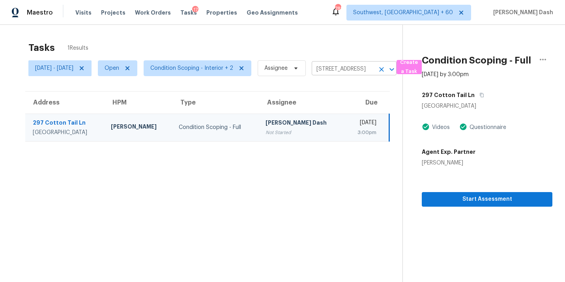
click at [346, 69] on input "297 Cotton Tail Ln, Villa Rica, GA 30180" at bounding box center [343, 69] width 63 height 12
paste input "503 Wild Goose Ln, Creedmoor, NC 27522"
type input "503 Wild Goose Ln, Creedmoor, NC 27522"
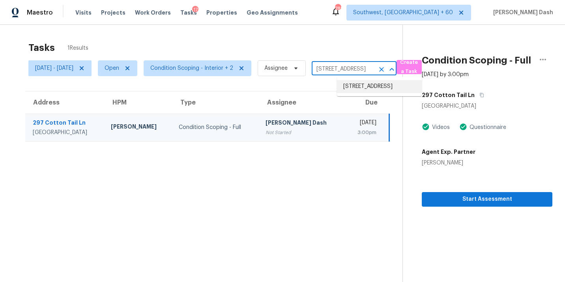
click at [357, 87] on li "503 Wild Goose Ln, Creedmoor, NC 27522" at bounding box center [379, 86] width 85 height 13
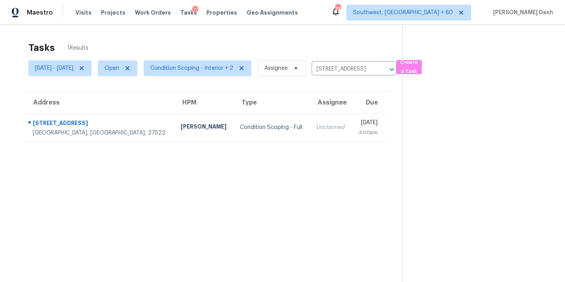
click at [240, 129] on div "Condition Scoping - Full" at bounding box center [271, 127] width 63 height 8
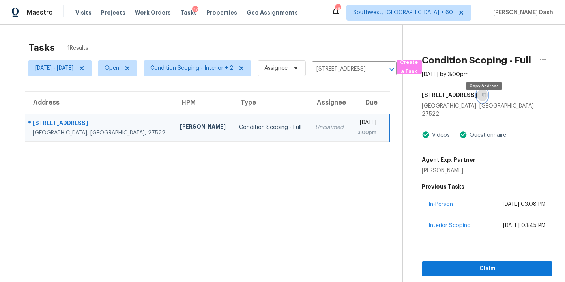
click at [487, 102] on button "button" at bounding box center [482, 95] width 11 height 14
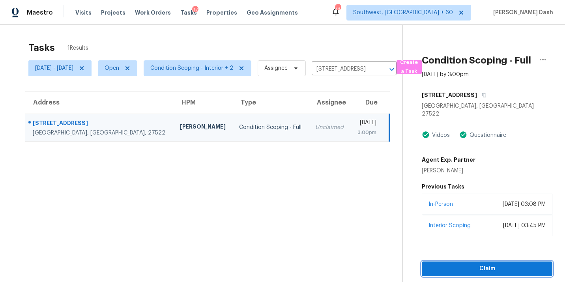
click at [484, 273] on span "Claim" at bounding box center [487, 269] width 118 height 10
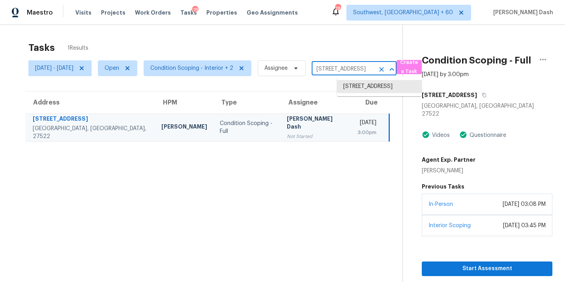
click at [353, 65] on input "503 Wild Goose Ln, Creedmoor, NC 27522" at bounding box center [343, 69] width 63 height 12
paste input "3420 Helms Pond Rd, Monroe, NC 28110"
type input "503 Wild Goose Ln, Creedmoor, NC 27522"
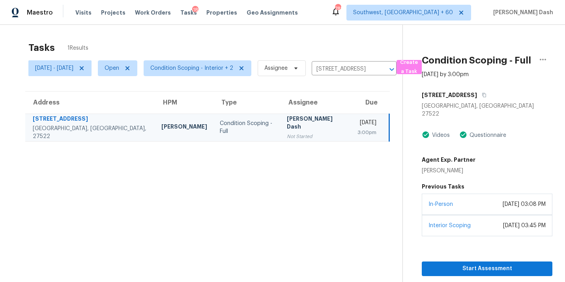
click at [380, 62] on div "Fri, Sep 05 - Mon, Sep 08 Open Condition Scoping - Interior + 2 Assignee 503 Wi…" at bounding box center [212, 68] width 368 height 21
click at [374, 64] on input "503 Wild Goose Ln, Creedmoor, NC 27522" at bounding box center [343, 69] width 63 height 12
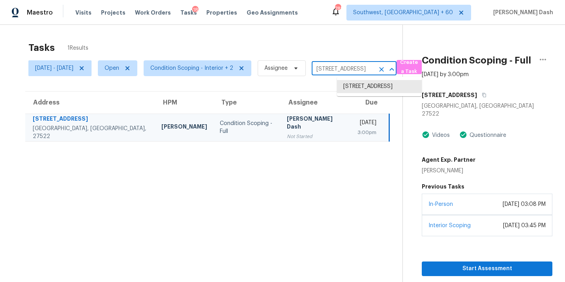
click at [385, 67] on icon "Clear" at bounding box center [381, 69] width 8 height 8
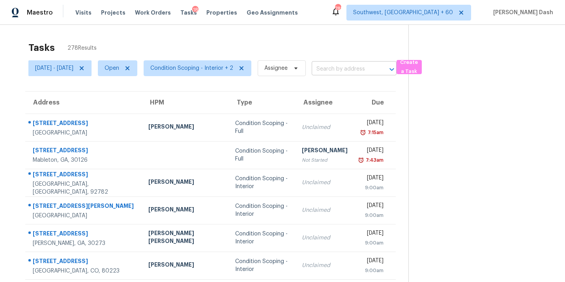
click at [364, 69] on input "text" at bounding box center [343, 69] width 63 height 12
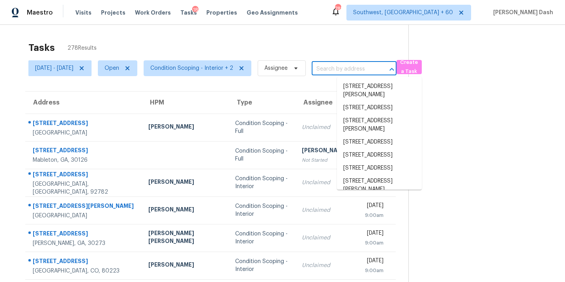
paste input "3420 Helms Pond Rd, Monroe, NC 28110"
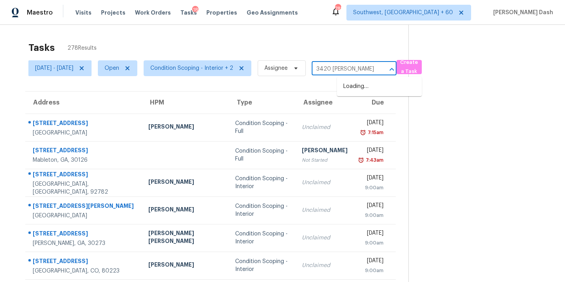
type input "3420 Helms"
click at [367, 87] on li "3420 Helms Pond Rd, Monroe, NC 28110" at bounding box center [379, 90] width 85 height 21
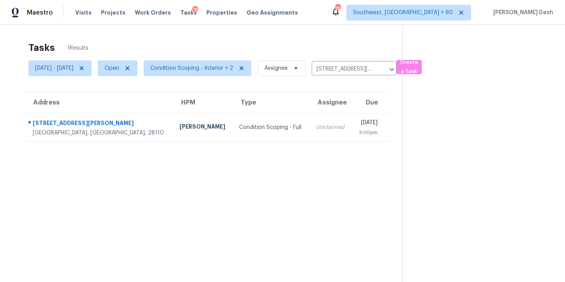
click at [233, 119] on td "Condition Scoping - Full" at bounding box center [271, 128] width 77 height 28
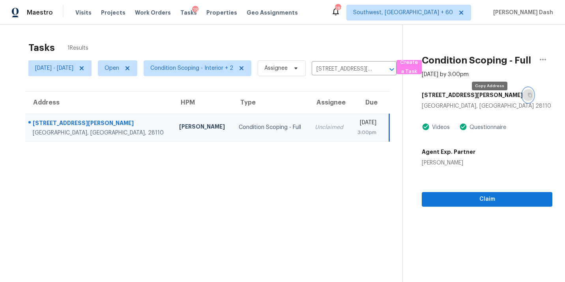
click at [527, 97] on icon "button" at bounding box center [529, 95] width 5 height 5
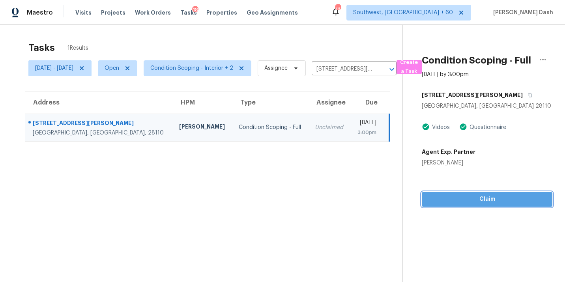
click at [503, 204] on span "Claim" at bounding box center [487, 199] width 118 height 10
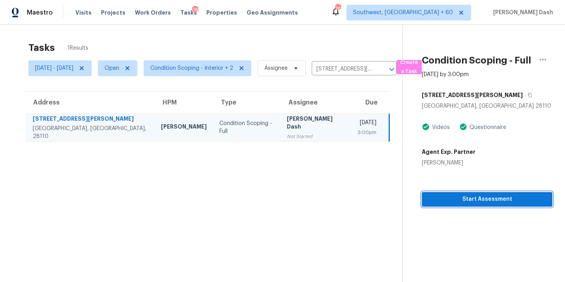
click at [503, 204] on span "Start Assessment" at bounding box center [487, 199] width 118 height 10
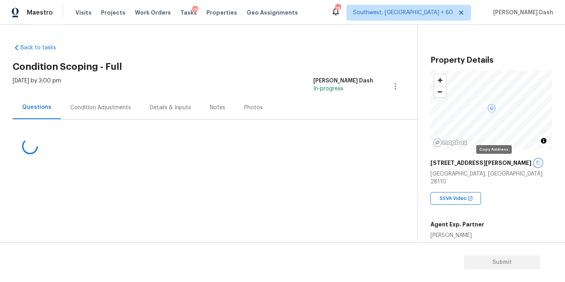
click at [536, 161] on icon "button" at bounding box center [538, 163] width 5 height 5
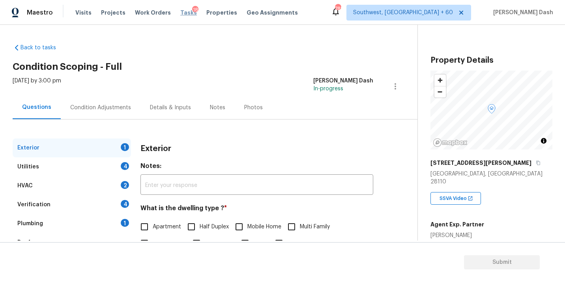
click at [180, 13] on span "Tasks" at bounding box center [188, 13] width 17 height 6
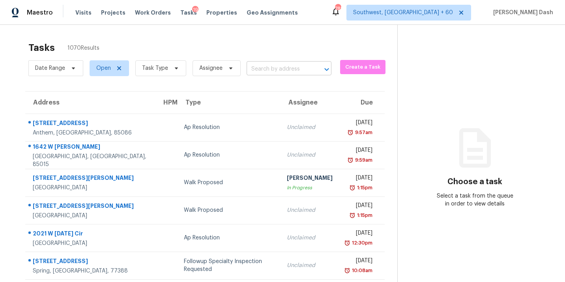
click at [281, 71] on input "text" at bounding box center [277, 69] width 63 height 12
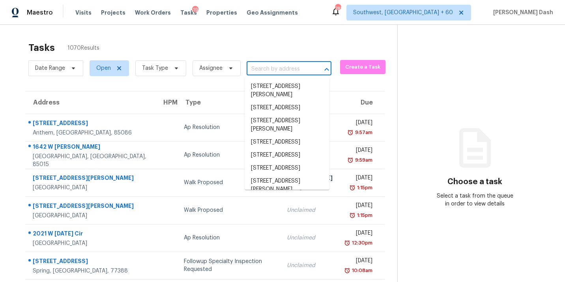
paste input "539 Balboa Ct Azle, TX, 76020"
type input "539 Balboa Ct Azle, TX, 76020"
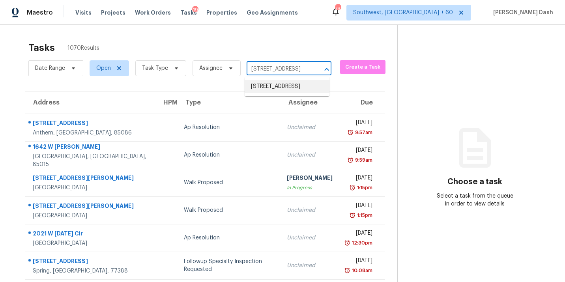
click at [273, 89] on li "539 Balboa Ct, Azle, TX 76020" at bounding box center [287, 86] width 85 height 13
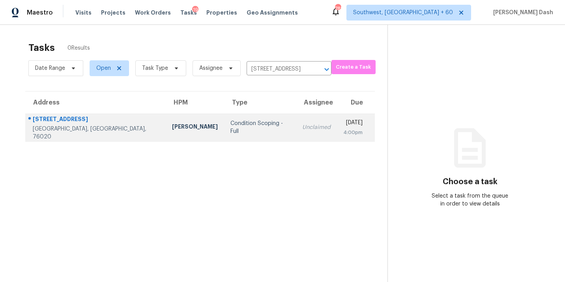
click at [230, 127] on div "Condition Scoping - Full" at bounding box center [259, 127] width 59 height 16
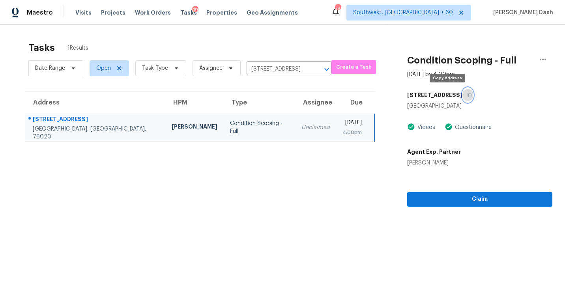
click at [467, 95] on icon "button" at bounding box center [469, 95] width 4 height 4
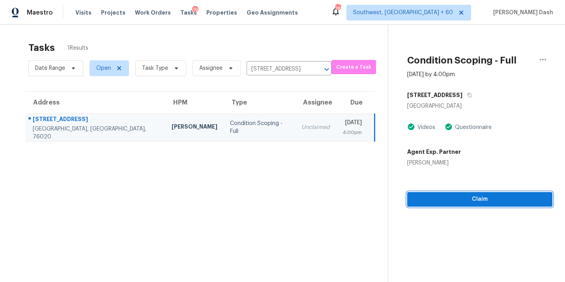
click at [483, 193] on button "Claim" at bounding box center [479, 199] width 145 height 15
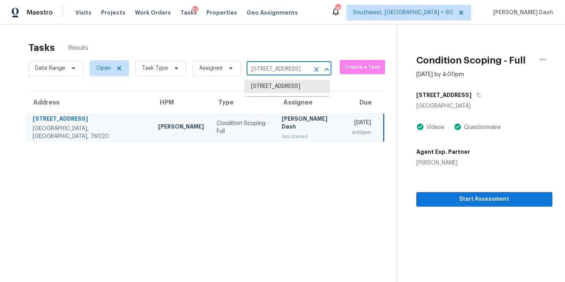
click at [273, 63] on input "539 Balboa Ct, Azle, TX 76020" at bounding box center [277, 69] width 63 height 12
paste input "3420 Helms Pond Rd, Monroe, NC 2811"
type input "3420 Helms"
click at [269, 84] on li "3420 Helms Pond Rd, Monroe, NC 28110" at bounding box center [287, 90] width 85 height 21
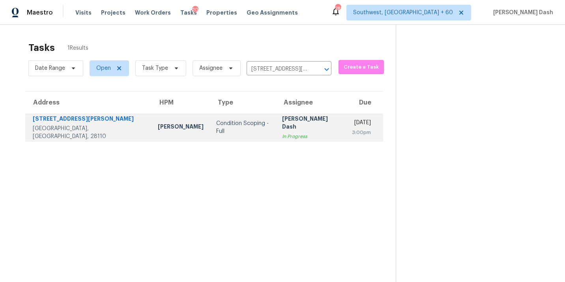
click at [226, 123] on td "Condition Scoping - Full" at bounding box center [243, 128] width 66 height 28
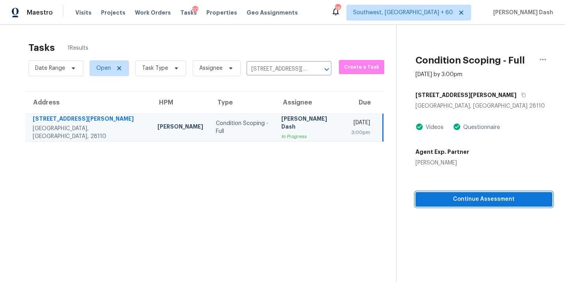
click at [469, 203] on span "Continue Assessment" at bounding box center [484, 199] width 124 height 10
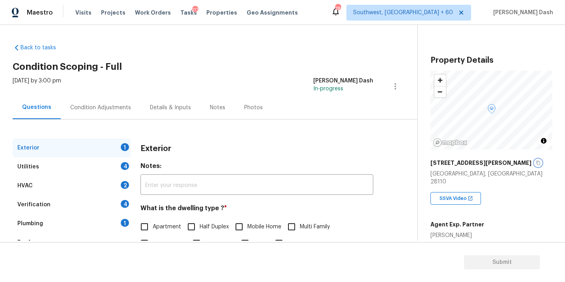
click at [536, 161] on icon "button" at bounding box center [538, 163] width 5 height 5
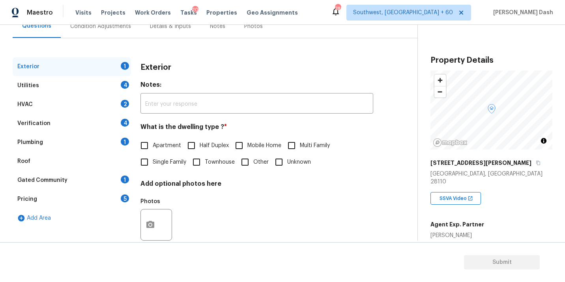
click at [158, 160] on span "Single Family" at bounding box center [170, 162] width 34 height 8
click at [153, 160] on input "Single Family" at bounding box center [144, 162] width 17 height 17
checkbox input "true"
click at [122, 86] on div "4" at bounding box center [125, 85] width 8 height 8
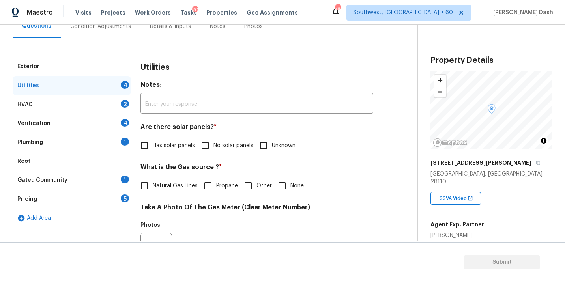
click at [226, 146] on span "No solar panels" at bounding box center [233, 146] width 40 height 8
click at [213, 146] on input "No solar panels" at bounding box center [205, 145] width 17 height 17
checkbox input "true"
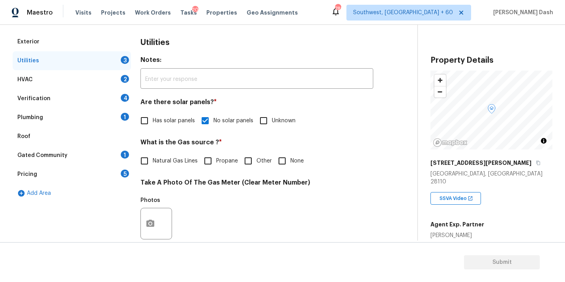
scroll to position [121, 0]
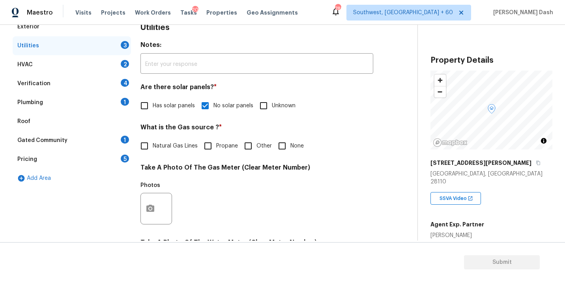
click at [185, 148] on span "Natural Gas Lines" at bounding box center [175, 146] width 45 height 8
click at [153, 148] on input "Natural Gas Lines" at bounding box center [144, 146] width 17 height 17
checkbox input "true"
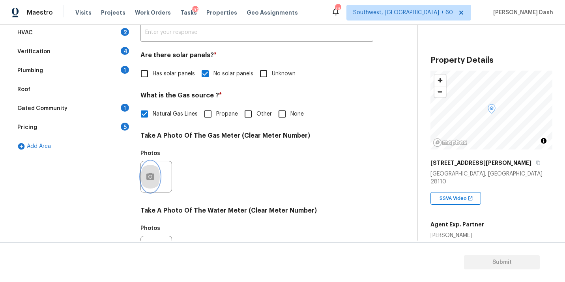
click at [153, 171] on button "button" at bounding box center [150, 176] width 19 height 31
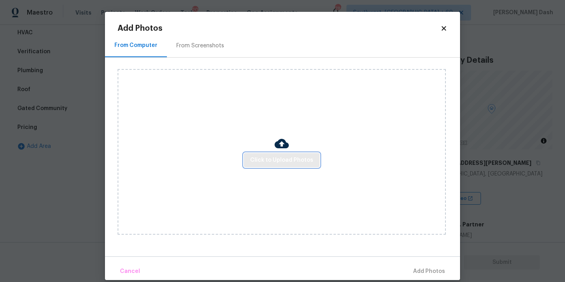
click at [296, 159] on span "Click to Upload Photos" at bounding box center [281, 160] width 63 height 10
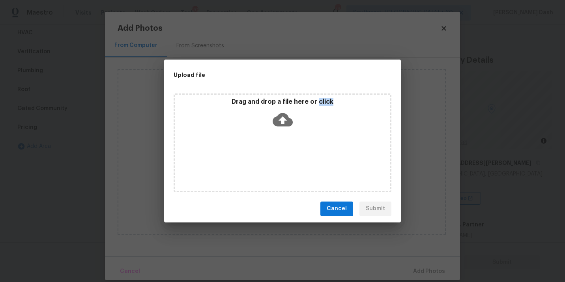
click at [296, 159] on div "Drag and drop a file here or click" at bounding box center [283, 142] width 218 height 99
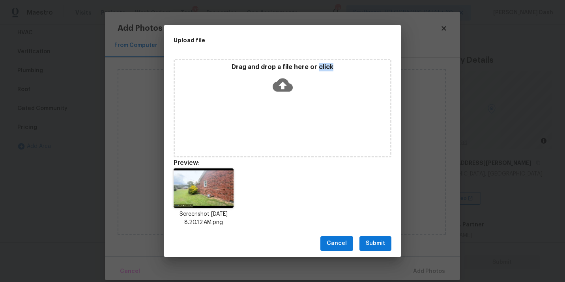
click at [376, 249] on button "Submit" at bounding box center [375, 243] width 32 height 15
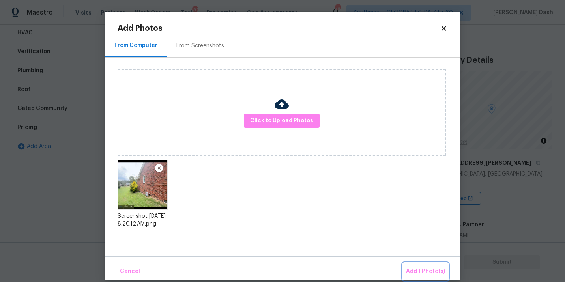
click at [433, 263] on button "Add 1 Photo(s)" at bounding box center [425, 271] width 45 height 17
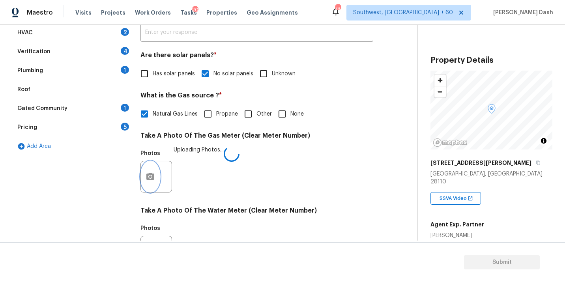
scroll to position [312, 0]
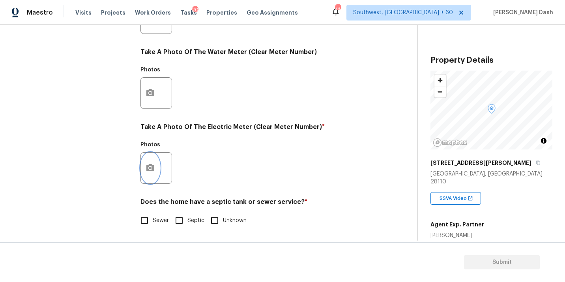
click at [153, 166] on icon "button" at bounding box center [150, 167] width 8 height 7
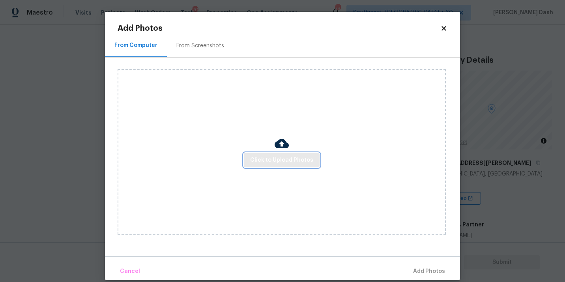
click at [298, 162] on span "Click to Upload Photos" at bounding box center [281, 160] width 63 height 10
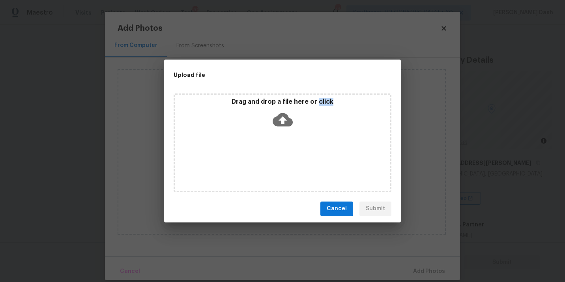
click at [298, 162] on div "Drag and drop a file here or click" at bounding box center [283, 142] width 218 height 99
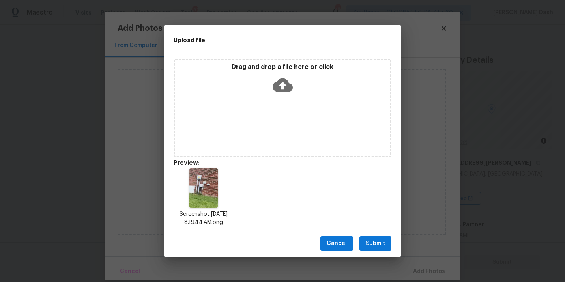
click at [369, 253] on div "Cancel Submit" at bounding box center [282, 243] width 237 height 27
click at [369, 247] on span "Submit" at bounding box center [375, 244] width 19 height 10
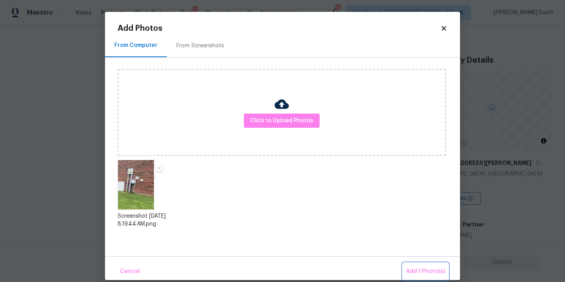
click at [437, 263] on button "Add 1 Photo(s)" at bounding box center [425, 271] width 45 height 17
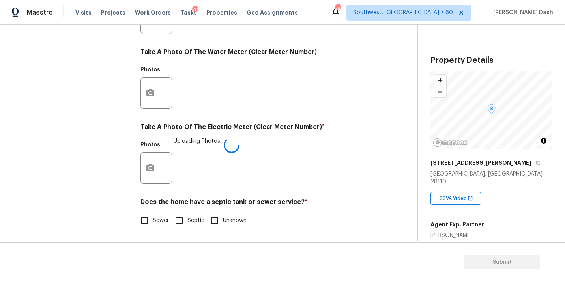
click at [134, 213] on div "Exterior Utilities 2 HVAC 2 Verification 4 Plumbing 1 Roof Gated Community 1 Pr…" at bounding box center [206, 32] width 386 height 411
click at [145, 216] on input "Sewer" at bounding box center [144, 220] width 17 height 17
checkbox input "true"
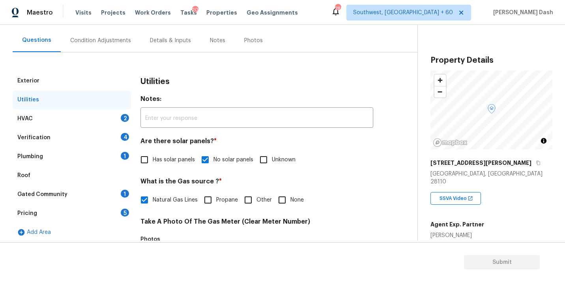
scroll to position [0, 0]
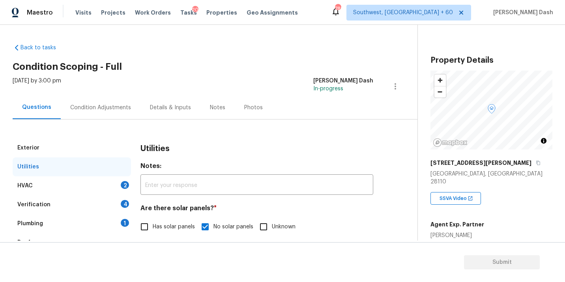
click at [106, 184] on div "HVAC 2" at bounding box center [72, 185] width 118 height 19
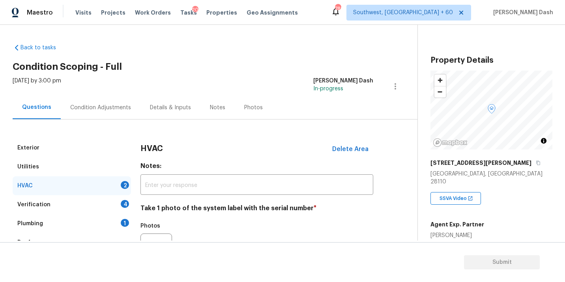
scroll to position [59, 0]
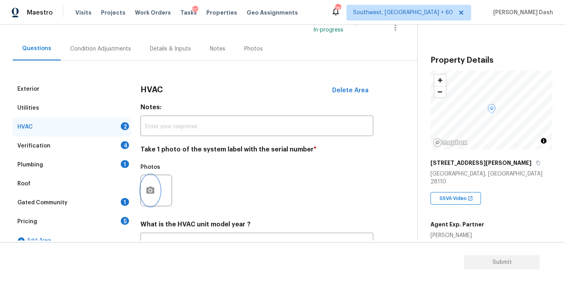
click at [141, 192] on button "button" at bounding box center [150, 190] width 19 height 31
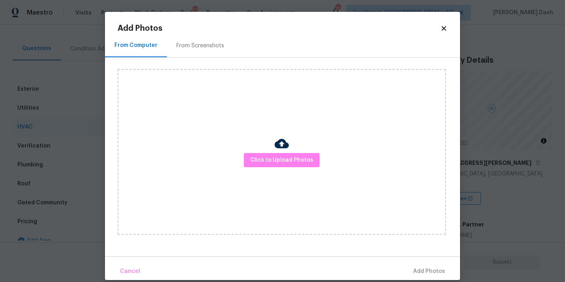
click at [261, 167] on div "Click to Upload Photos" at bounding box center [282, 152] width 328 height 166
click at [261, 166] on button "Click to Upload Photos" at bounding box center [282, 160] width 76 height 15
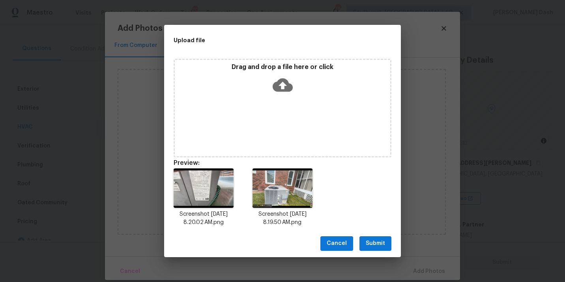
click at [383, 246] on span "Submit" at bounding box center [375, 244] width 19 height 10
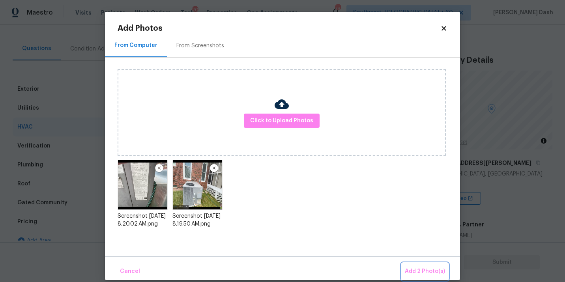
click at [421, 269] on span "Add 2 Photo(s)" at bounding box center [425, 272] width 40 height 10
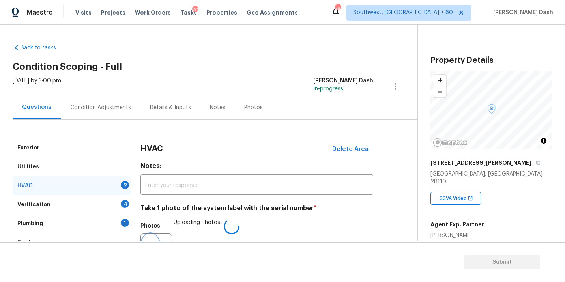
scroll to position [59, 0]
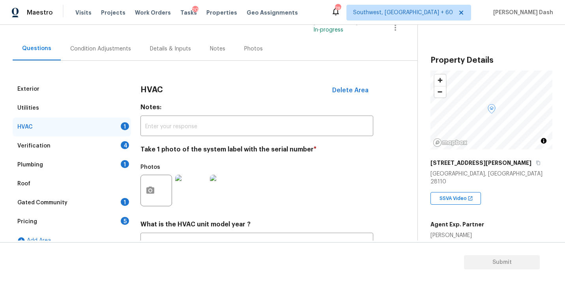
click at [231, 188] on img at bounding box center [226, 191] width 32 height 32
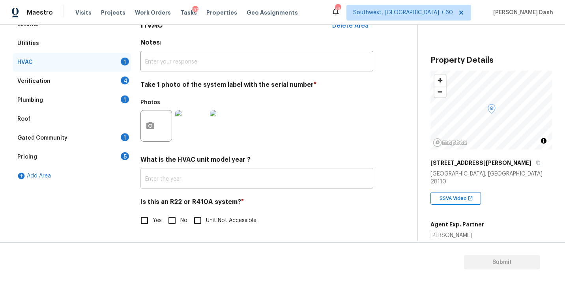
click at [154, 179] on input "text" at bounding box center [256, 179] width 233 height 19
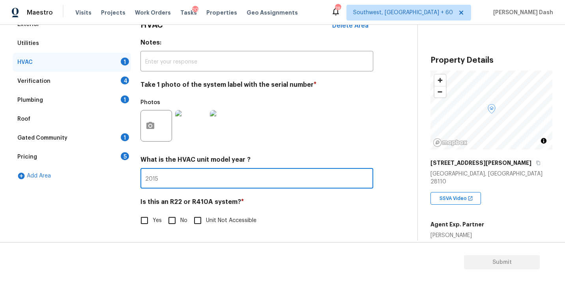
type input "2015"
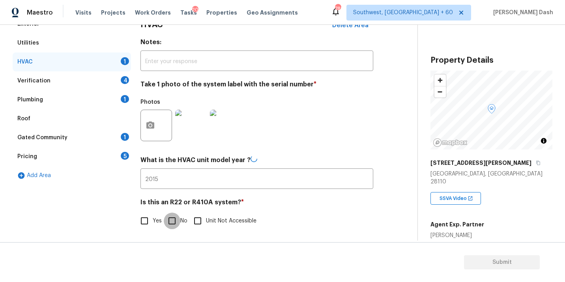
click at [176, 217] on input "No" at bounding box center [172, 221] width 17 height 17
checkbox input "true"
click at [119, 82] on div "Verification 4" at bounding box center [72, 80] width 118 height 19
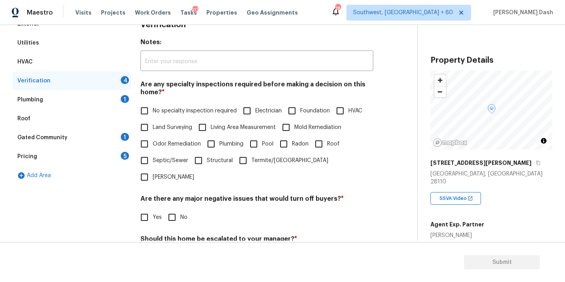
click at [206, 109] on span "No specialty inspection required" at bounding box center [195, 111] width 84 height 8
click at [153, 109] on input "No specialty inspection required" at bounding box center [144, 111] width 17 height 17
checkbox input "true"
click at [178, 210] on input "No" at bounding box center [172, 218] width 17 height 17
checkbox input "true"
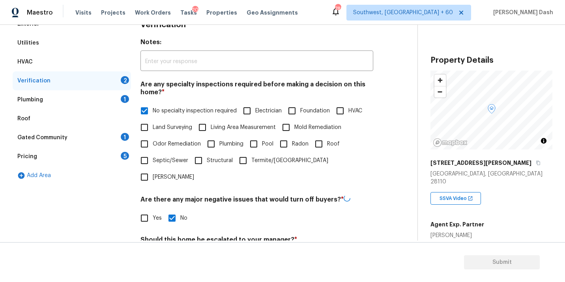
scroll to position [169, 0]
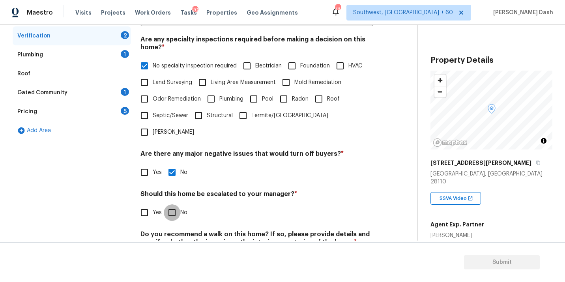
click at [178, 204] on input "No" at bounding box center [172, 212] width 17 height 17
checkbox input "true"
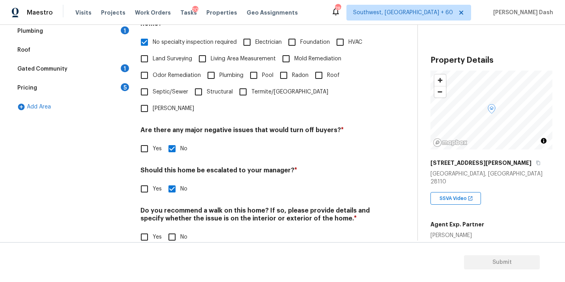
click at [171, 229] on input "No" at bounding box center [172, 237] width 17 height 17
checkbox input "true"
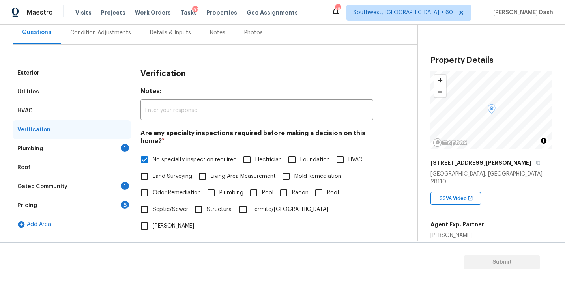
click at [113, 149] on div "Plumbing 1" at bounding box center [72, 148] width 118 height 19
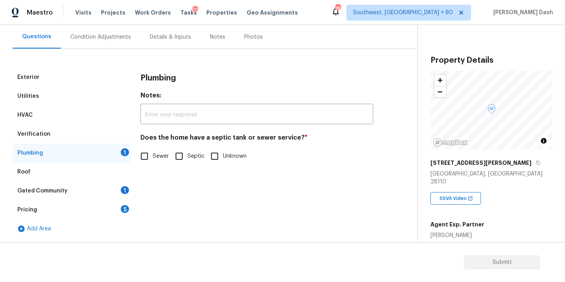
click at [150, 160] on input "Sewer" at bounding box center [144, 156] width 17 height 17
checkbox input "true"
click at [119, 188] on div "Gated Community 1" at bounding box center [72, 190] width 118 height 19
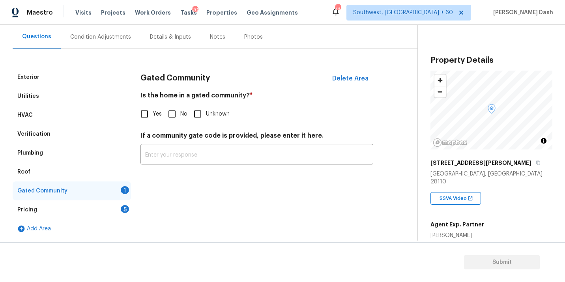
click at [171, 119] on input "No" at bounding box center [172, 114] width 17 height 17
checkbox input "true"
click at [123, 203] on div "Pricing 5" at bounding box center [72, 209] width 118 height 19
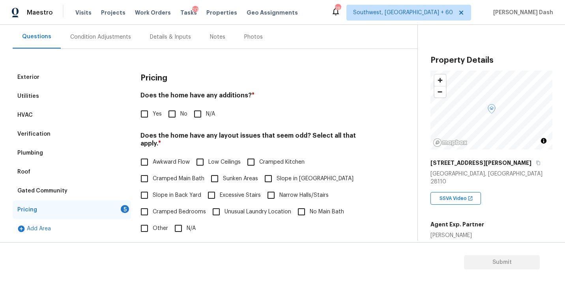
click at [172, 109] on input "No" at bounding box center [172, 114] width 17 height 17
checkbox input "true"
click at [142, 114] on input "Yes" at bounding box center [144, 114] width 17 height 17
checkbox input "true"
checkbox input "false"
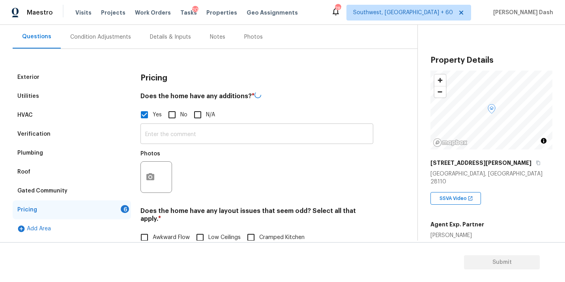
click at [159, 129] on input "text" at bounding box center [256, 134] width 233 height 19
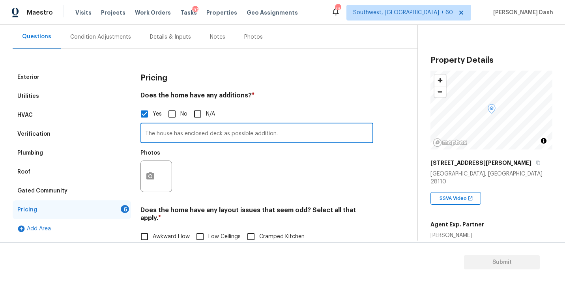
type input "The house has enclosed deck as possible addition."
click at [146, 177] on icon "button" at bounding box center [150, 176] width 9 height 9
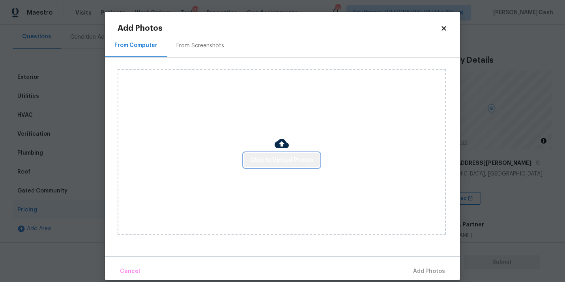
click at [293, 166] on button "Click to Upload Photos" at bounding box center [282, 160] width 76 height 15
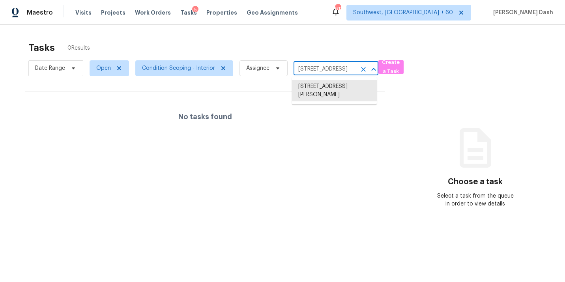
scroll to position [0, 76]
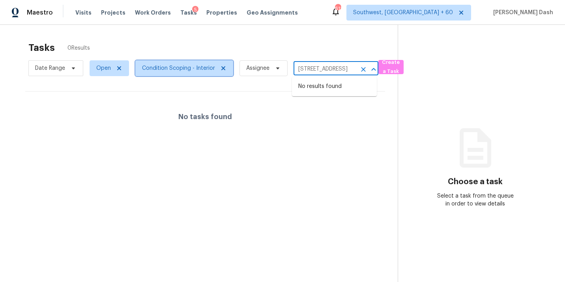
type input "[STREET_ADDRESS][PERSON_NAME]"
click at [221, 70] on icon at bounding box center [223, 68] width 6 height 6
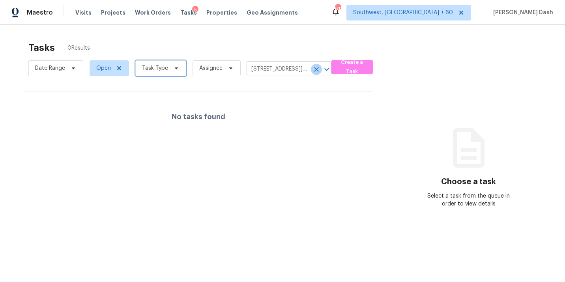
click at [311, 69] on button "Clear" at bounding box center [316, 69] width 11 height 11
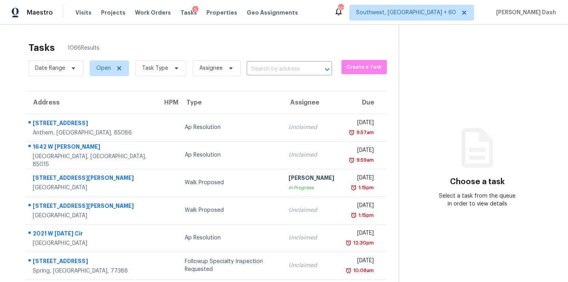
click at [297, 76] on div "Date Range Open Task Type Assignee ​" at bounding box center [179, 68] width 303 height 21
click at [294, 73] on input "text" at bounding box center [277, 69] width 63 height 12
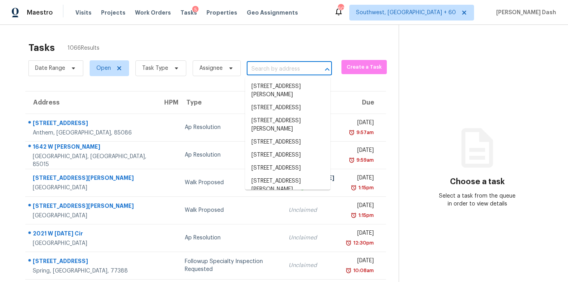
paste input "3712 Corte Bella Hills Ave North Las Vegas NV 89081"
type input "3712 Corte Bella Hills Ave North Las Vegas NV 89081"
click at [290, 73] on input "text" at bounding box center [277, 69] width 63 height 12
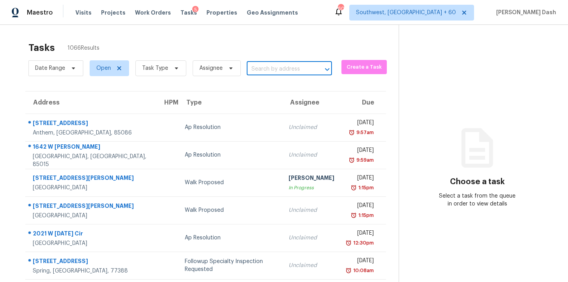
paste input "3712 Corte Bella Hills Ave North Las Vegas NV 89081"
type input "3712 Corte Bella"
click at [272, 88] on li "3712 Corte Bella Hills Ave, North Las Vegas, NV 89081" at bounding box center [287, 86] width 85 height 13
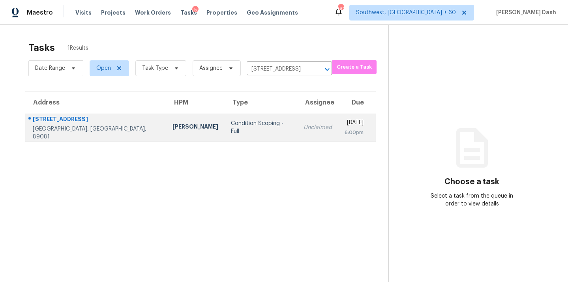
click at [231, 126] on div "Condition Scoping - Full" at bounding box center [261, 127] width 60 height 16
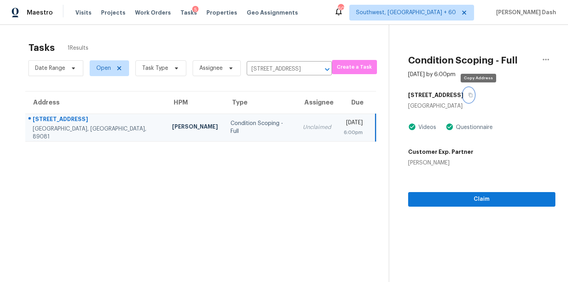
drag, startPoint x: 480, startPoint y: 96, endPoint x: 477, endPoint y: 174, distance: 77.7
click at [474, 99] on button "button" at bounding box center [468, 95] width 11 height 14
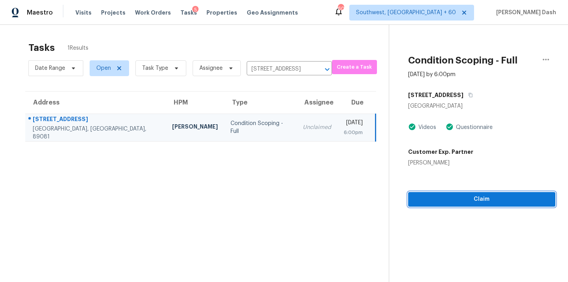
click at [476, 196] on span "Claim" at bounding box center [481, 199] width 134 height 10
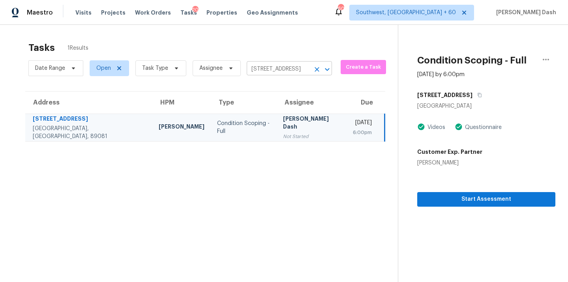
click at [277, 71] on input "3712 Corte Bella Hills Ave, North Las Vegas, NV 89081" at bounding box center [277, 69] width 63 height 12
paste input "421 Blue Crow Ln, Haslet, TX, 76052"
type input "421 Blue Crow Ln, Haslet, TX, 76052"
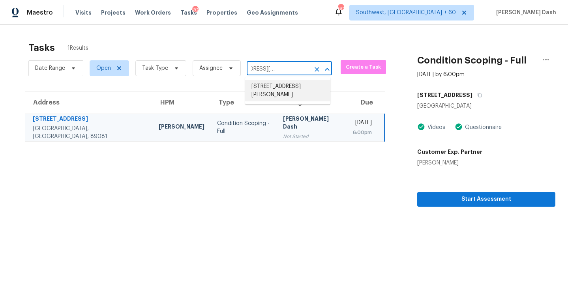
click at [277, 91] on li "421 Blue Crow Ln, Haslet, TX 76052" at bounding box center [287, 90] width 85 height 21
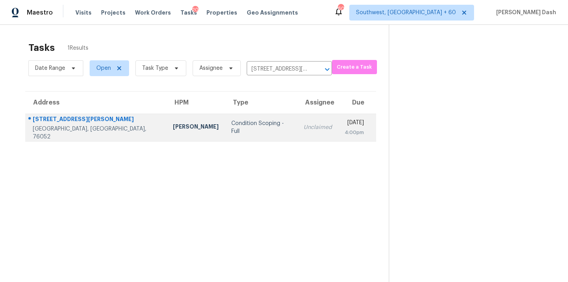
click at [225, 117] on td "Condition Scoping - Full" at bounding box center [261, 128] width 72 height 28
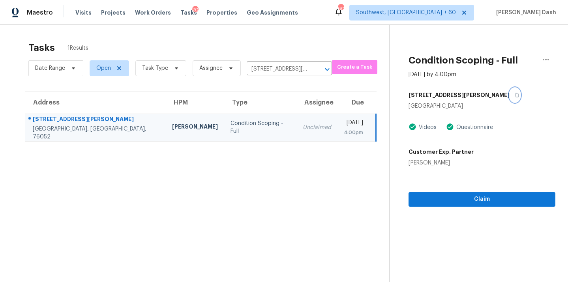
click at [509, 101] on button "button" at bounding box center [514, 95] width 11 height 14
click at [509, 97] on button "button" at bounding box center [514, 95] width 11 height 14
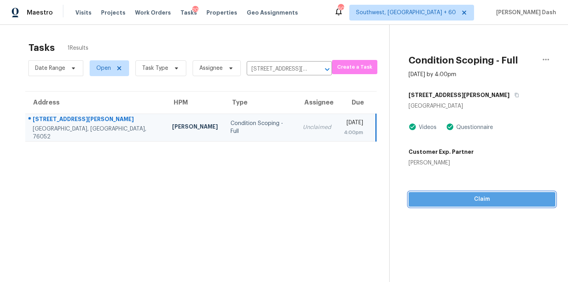
click at [471, 196] on span "Claim" at bounding box center [481, 199] width 134 height 10
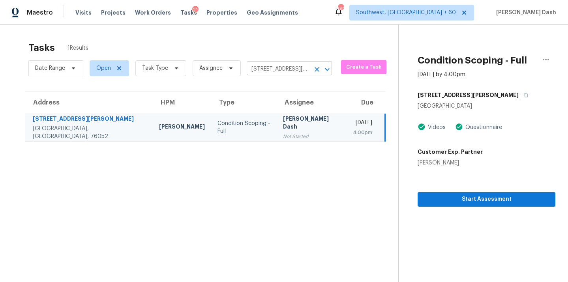
click at [282, 71] on input "421 Blue Crow Ln, Haslet, TX 76052" at bounding box center [277, 69] width 63 height 12
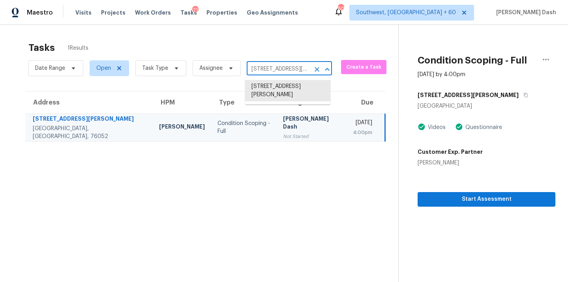
type input "v"
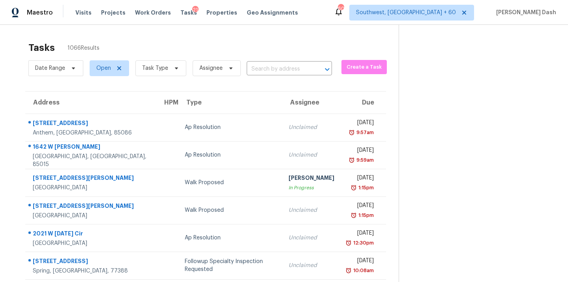
click at [261, 70] on input "text" at bounding box center [277, 69] width 63 height 12
paste input "6068 Trotters Cir, Fairburn, GA 30213"
type input "6068 Trotters Cir, Fairburn, GA 30213"
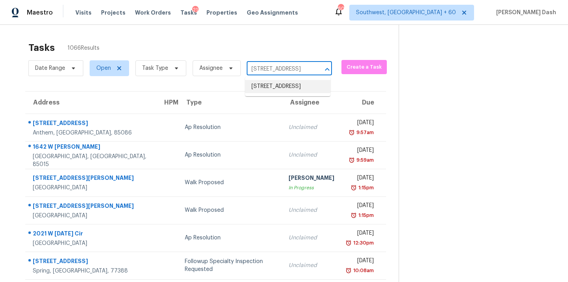
click at [269, 90] on li "6068 Trotters Cir, Fairburn, GA 30213" at bounding box center [287, 86] width 85 height 13
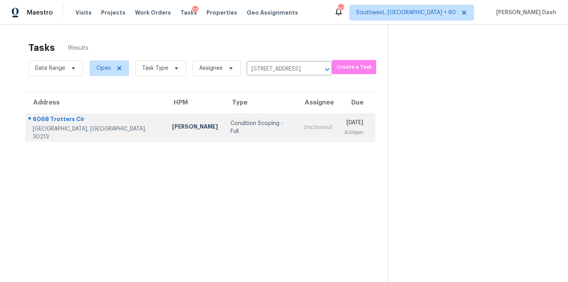
click at [227, 117] on td "Condition Scoping - Full" at bounding box center [260, 128] width 73 height 28
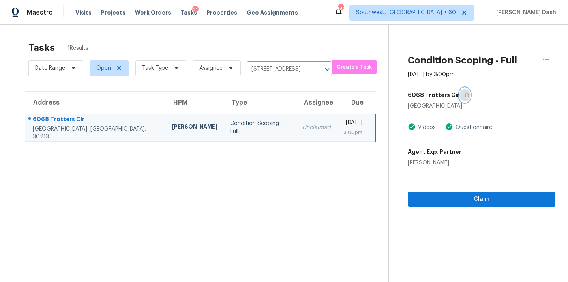
click at [464, 96] on icon "button" at bounding box center [466, 95] width 5 height 5
click at [467, 201] on span "Claim" at bounding box center [481, 199] width 135 height 10
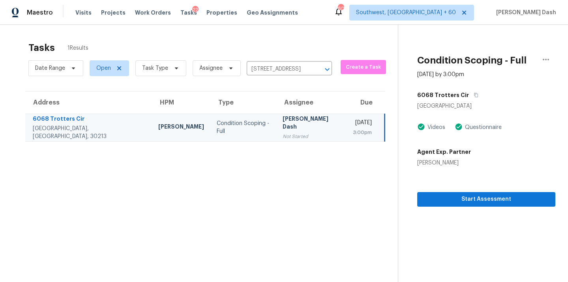
click at [318, 62] on div "Date Range Open Task Type Assignee 6068 Trotters Cir, Fairburn, GA 30213 ​" at bounding box center [179, 68] width 303 height 21
click at [302, 71] on input "6068 Trotters Cir, Fairburn, GA 30213" at bounding box center [277, 69] width 63 height 12
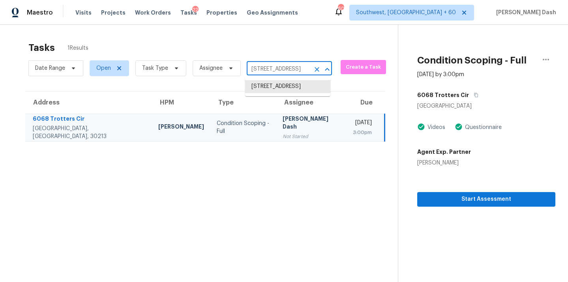
paste input "525 John Hager Rd, Mount Juliet, TN, 37122"
type input "6525 John Hager Rd, Mount Juliet, TN, 37122"
click at [278, 90] on li "6525 John Hager Rd, Mount Juliet, TN 37122" at bounding box center [287, 90] width 85 height 21
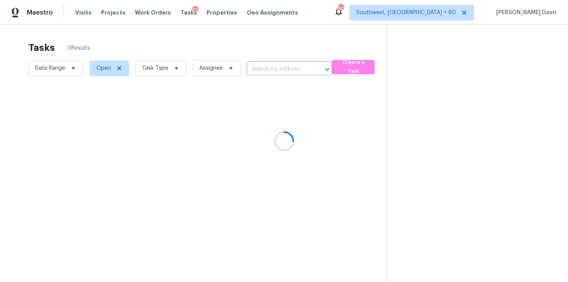
type input "6525 John Hager Rd, Mount Juliet, TN 37122"
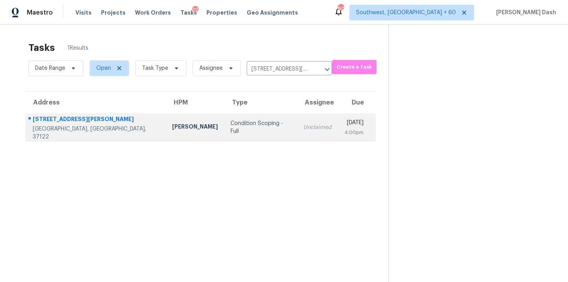
click at [224, 119] on td "Condition Scoping - Full" at bounding box center [260, 128] width 73 height 28
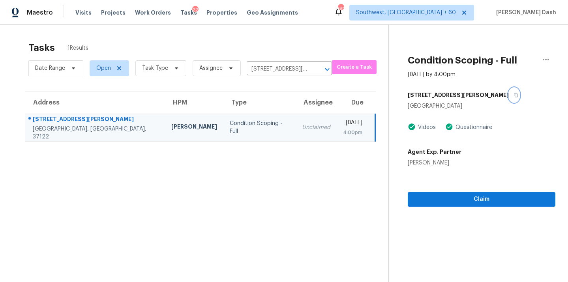
click at [508, 91] on button "button" at bounding box center [513, 95] width 11 height 14
click at [469, 199] on span "Claim" at bounding box center [481, 199] width 135 height 10
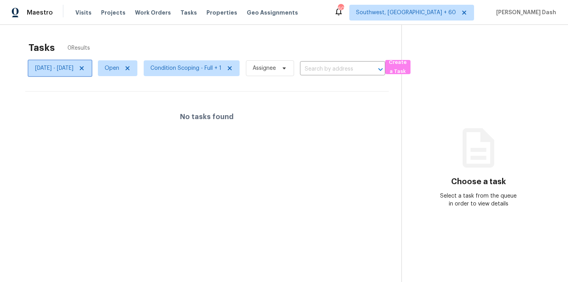
click at [73, 68] on span "[DATE] - [DATE]" at bounding box center [54, 68] width 38 height 8
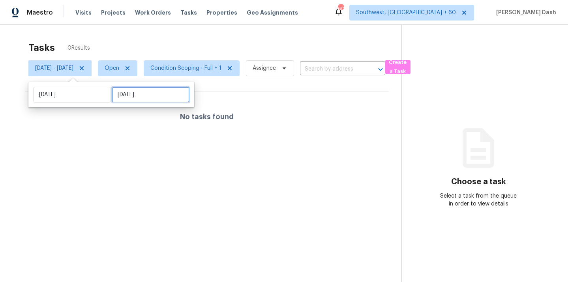
click at [127, 96] on input "[DATE]" at bounding box center [151, 95] width 78 height 16
select select "8"
select select "2025"
select select "9"
select select "2025"
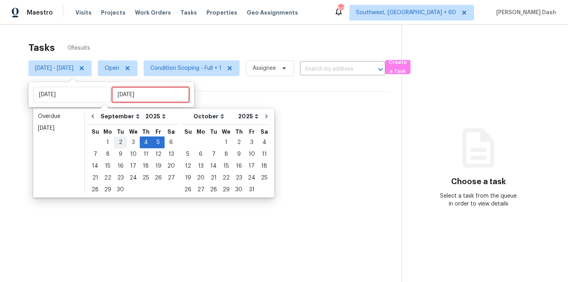
type input "[DATE]"
click at [108, 154] on div "8" at bounding box center [107, 154] width 13 height 11
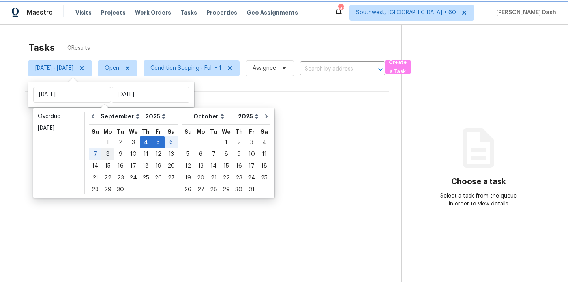
type input "[DATE]"
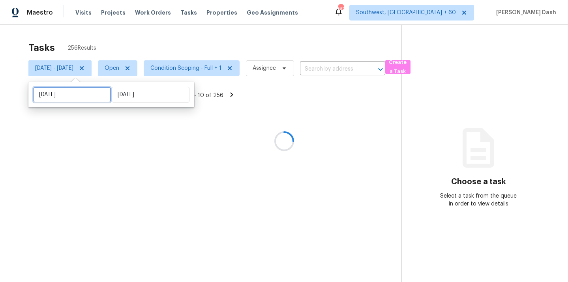
select select "8"
select select "2025"
select select "9"
select select "2025"
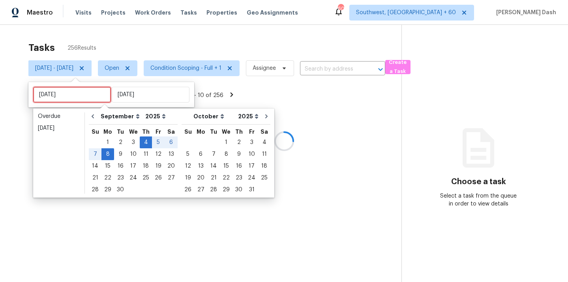
click at [69, 95] on input "[DATE]" at bounding box center [72, 95] width 78 height 16
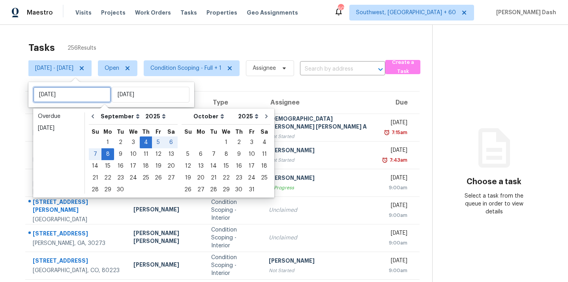
type input "[DATE]"
click at [152, 140] on div "5" at bounding box center [158, 142] width 13 height 11
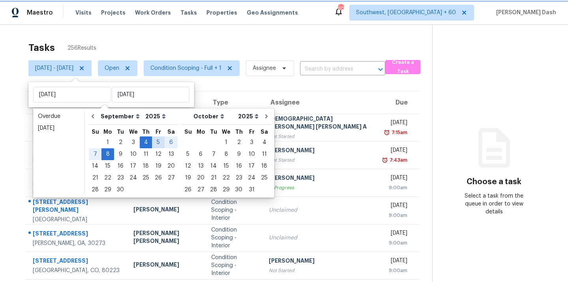
type input "[DATE]"
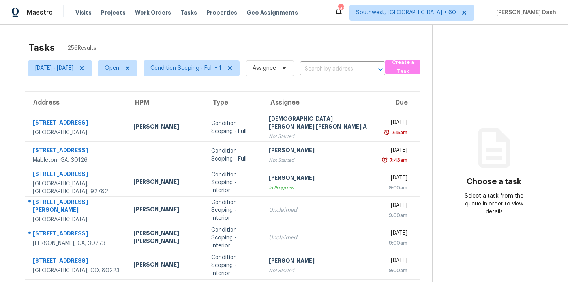
click at [146, 33] on div "Tasks 256 Results [DATE] - [GEOGRAPHIC_DATA][DATE] Open Condition Scoping - Ful…" at bounding box center [284, 218] width 568 height 386
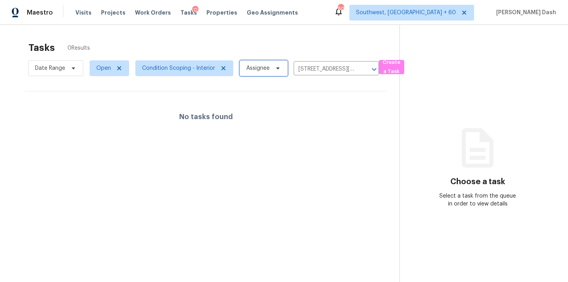
click at [252, 63] on span "Assignee" at bounding box center [263, 68] width 48 height 16
click at [360, 66] on icon "Clear" at bounding box center [364, 69] width 8 height 8
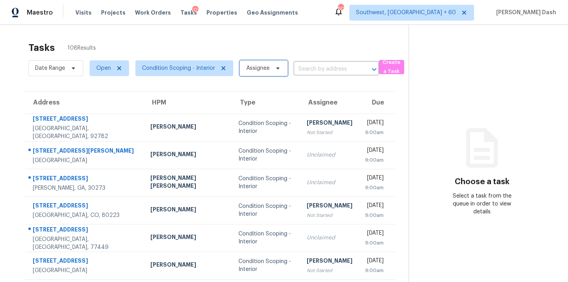
click at [248, 71] on span "Assignee" at bounding box center [257, 68] width 23 height 8
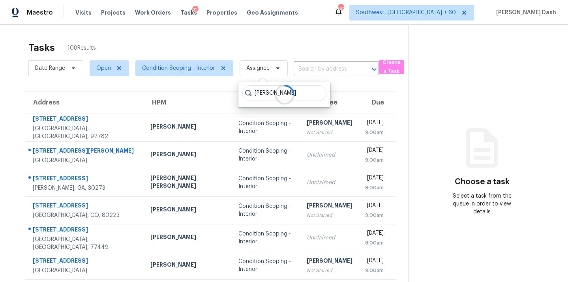
type input "[PERSON_NAME]"
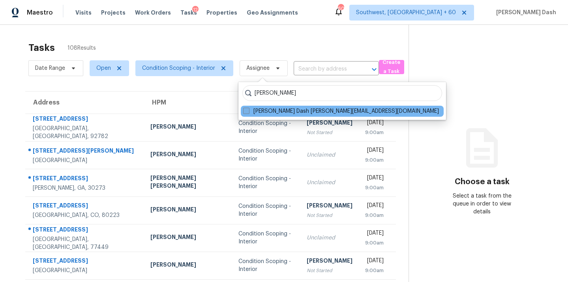
click at [285, 114] on label "[PERSON_NAME] Dash [PERSON_NAME][EMAIL_ADDRESS][DOMAIN_NAME]" at bounding box center [341, 111] width 196 height 8
click at [248, 112] on input "[PERSON_NAME] Dash [PERSON_NAME][EMAIL_ADDRESS][DOMAIN_NAME]" at bounding box center [245, 109] width 5 height 5
checkbox input "true"
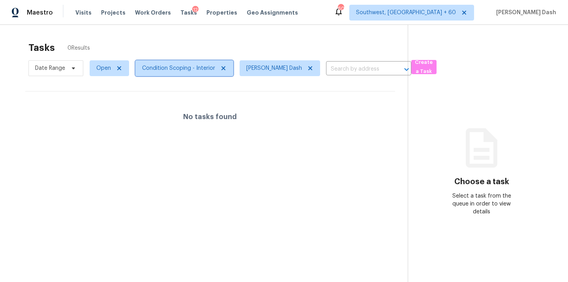
click at [187, 68] on span "Condition Scoping - Interior" at bounding box center [178, 68] width 73 height 8
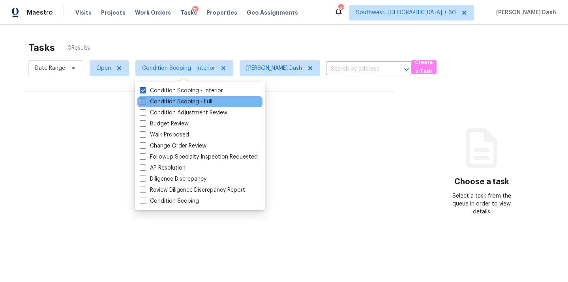
click at [185, 98] on label "Condition Scoping - Full" at bounding box center [176, 102] width 73 height 8
click at [145, 98] on input "Condition Scoping - Full" at bounding box center [142, 100] width 5 height 5
checkbox input "true"
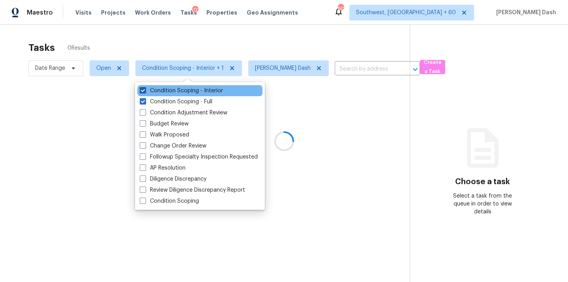
click at [185, 90] on label "Condition Scoping - Interior" at bounding box center [181, 91] width 83 height 8
click at [145, 90] on input "Condition Scoping - Interior" at bounding box center [142, 89] width 5 height 5
checkbox input "false"
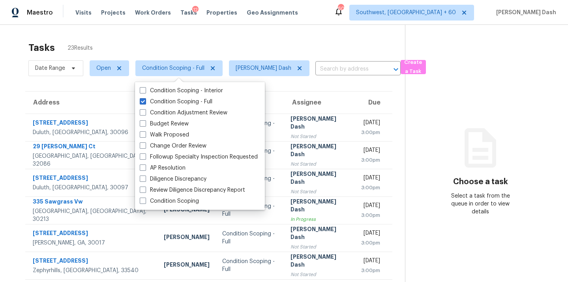
click at [177, 41] on div "Tasks 23 Results" at bounding box center [216, 47] width 376 height 21
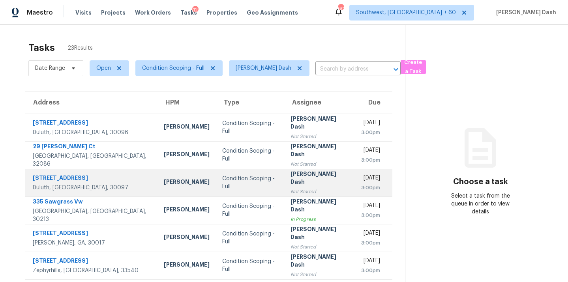
scroll to position [25, 0]
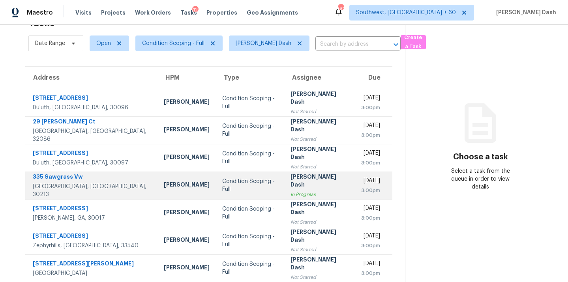
click at [222, 181] on div "Condition Scoping - Full" at bounding box center [249, 185] width 55 height 16
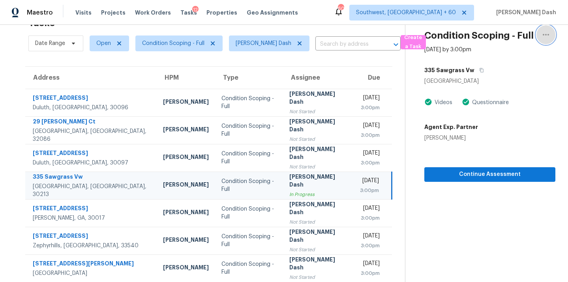
click at [550, 33] on icon "button" at bounding box center [545, 34] width 9 height 9
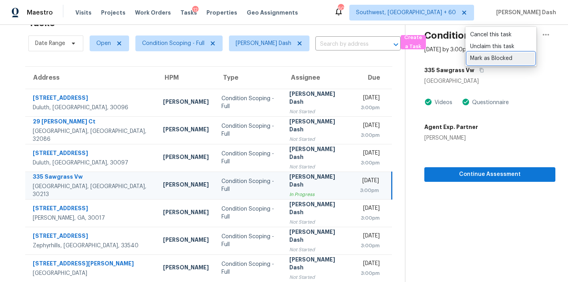
click at [480, 60] on div "Mark as Blocked" at bounding box center [501, 58] width 62 height 8
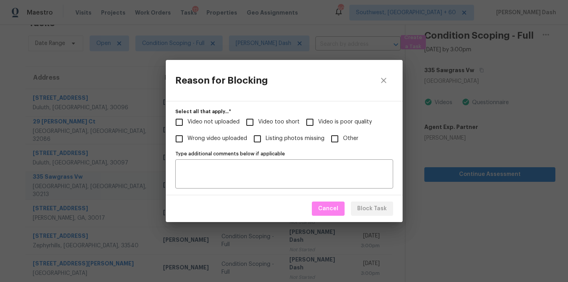
click at [279, 121] on span "Video too short" at bounding box center [278, 122] width 41 height 8
click at [258, 121] on input "Video too short" at bounding box center [249, 122] width 17 height 17
checkbox input "true"
click at [230, 120] on span "Video not uploaded" at bounding box center [213, 122] width 52 height 8
click at [187, 120] on input "Video not uploaded" at bounding box center [179, 122] width 17 height 17
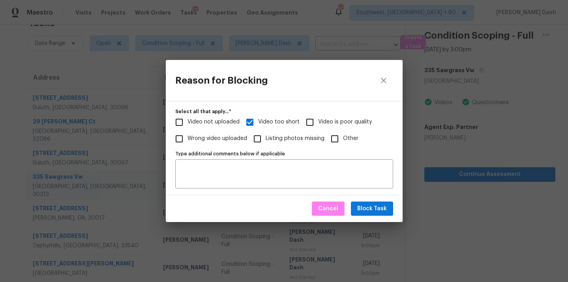
checkbox input "true"
click at [375, 205] on span "Block Task" at bounding box center [372, 209] width 30 height 10
